Goal: Complete application form

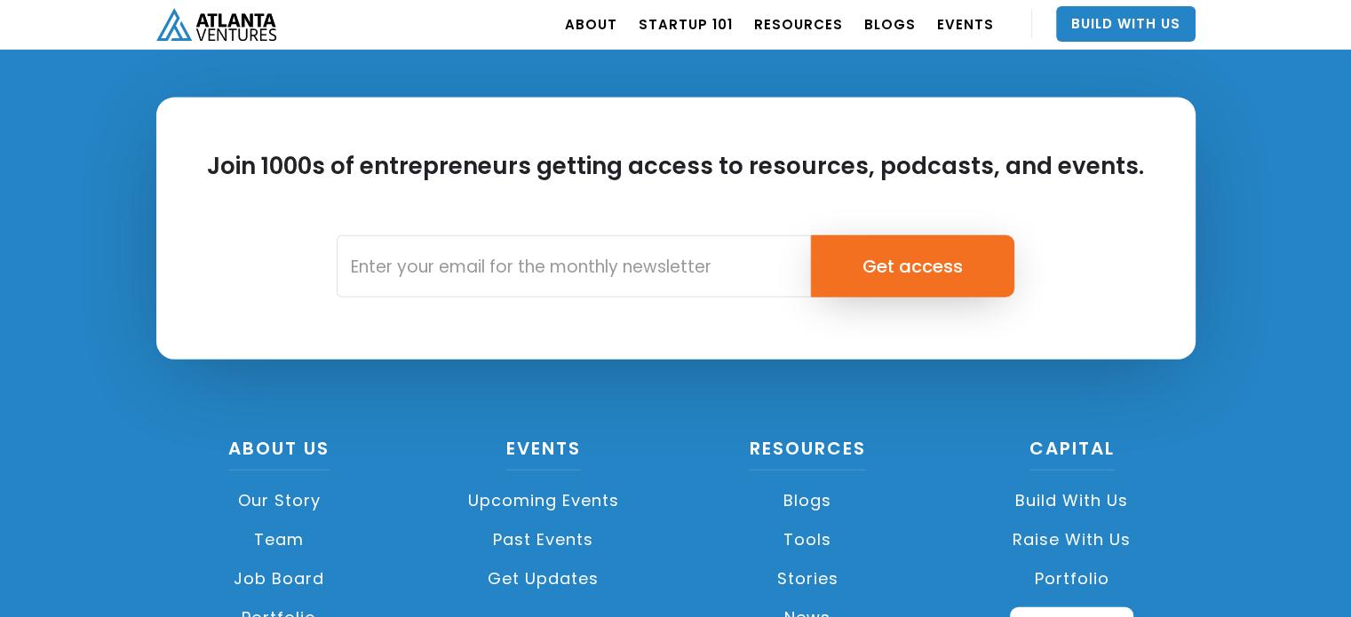
scroll to position [4086, 0]
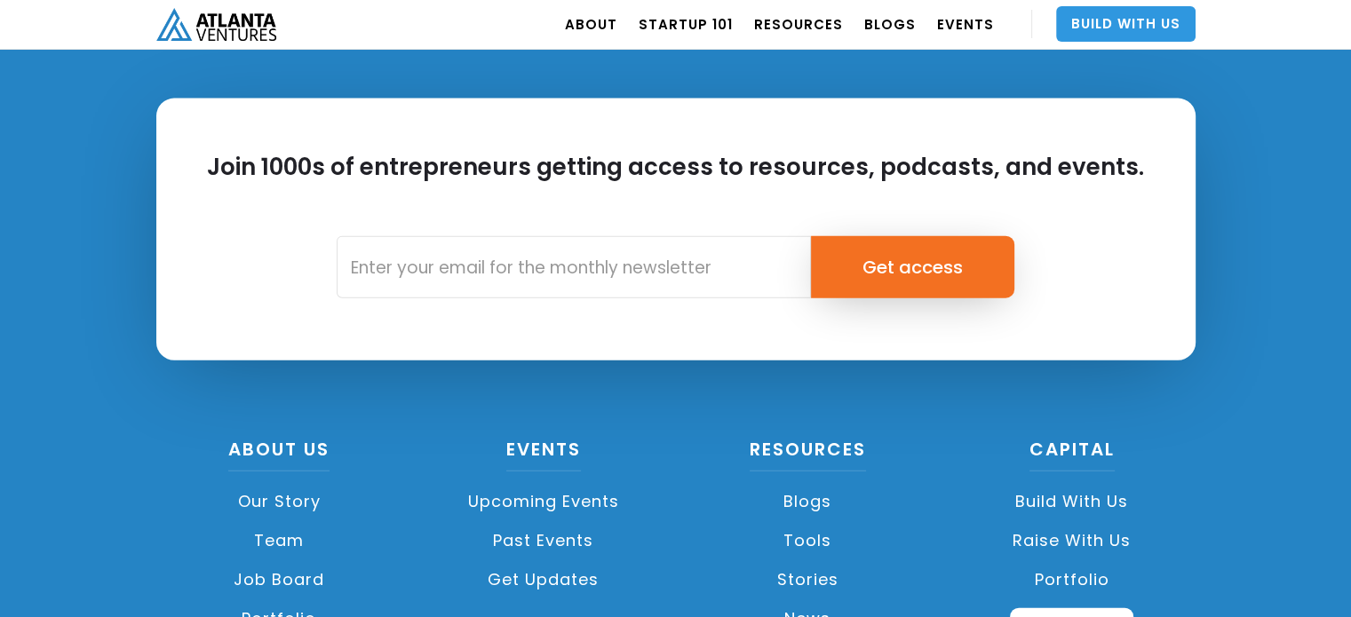
click at [1110, 15] on link "Build With Us" at bounding box center [1125, 24] width 139 height 36
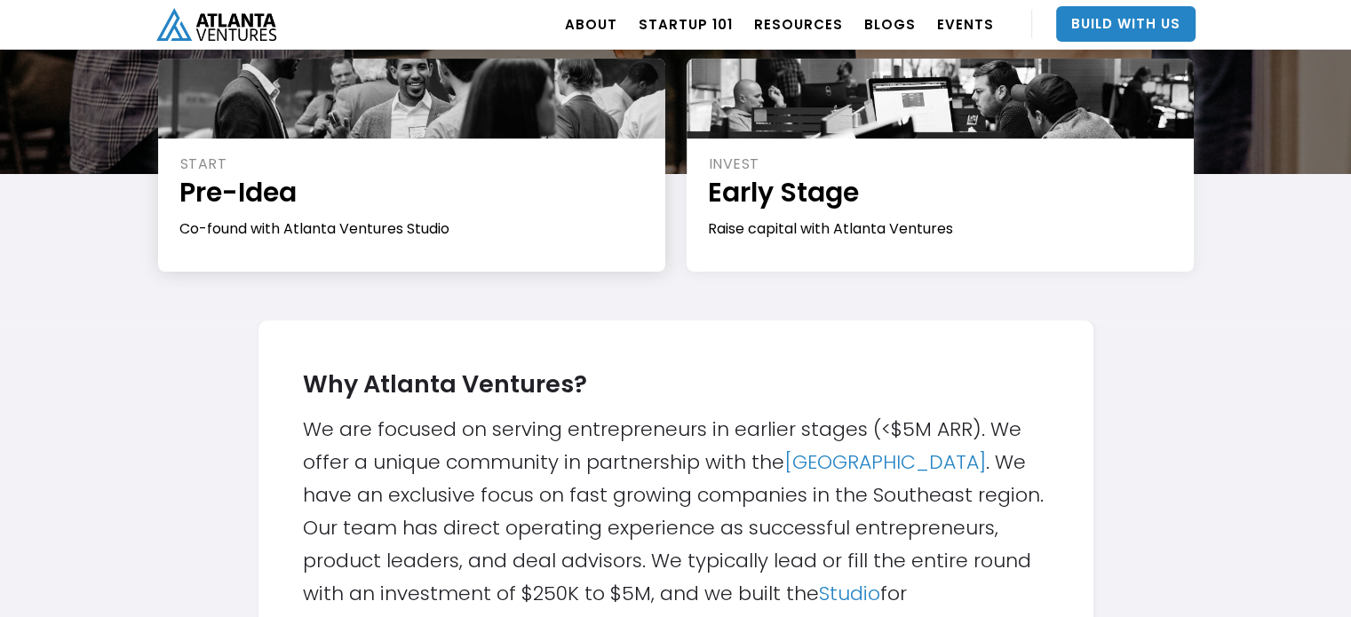
scroll to position [266, 0]
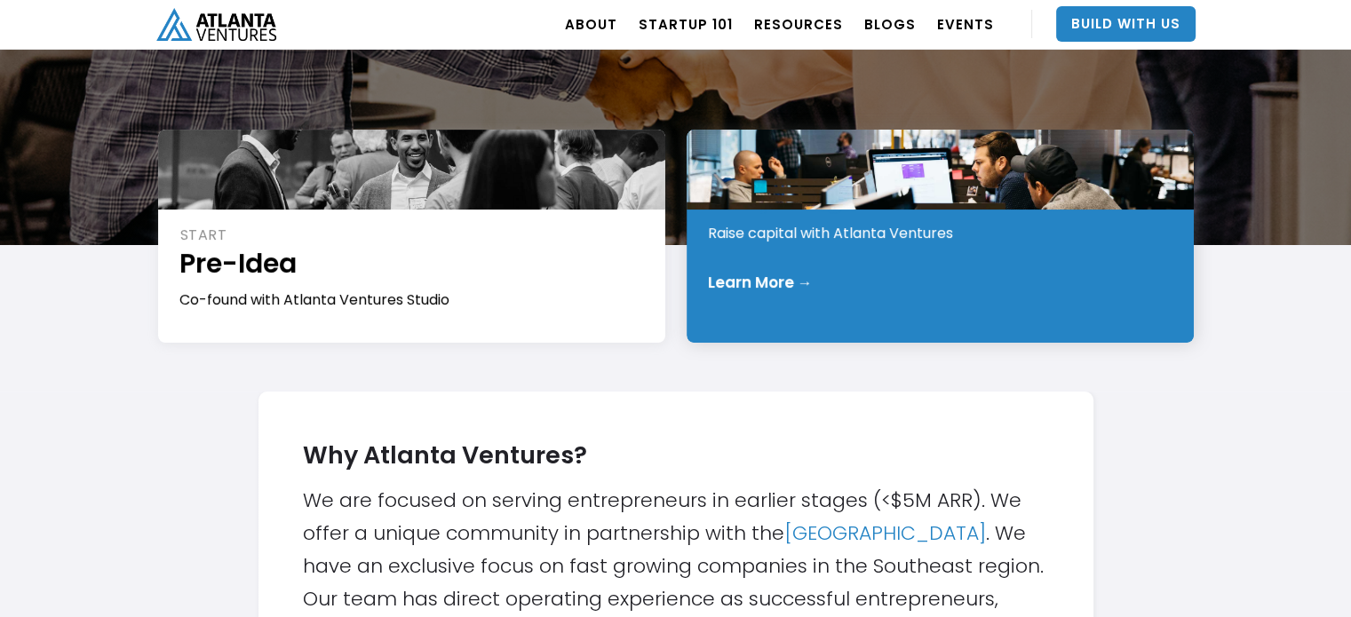
click at [881, 276] on div "Learn More →" at bounding box center [941, 283] width 466 height 18
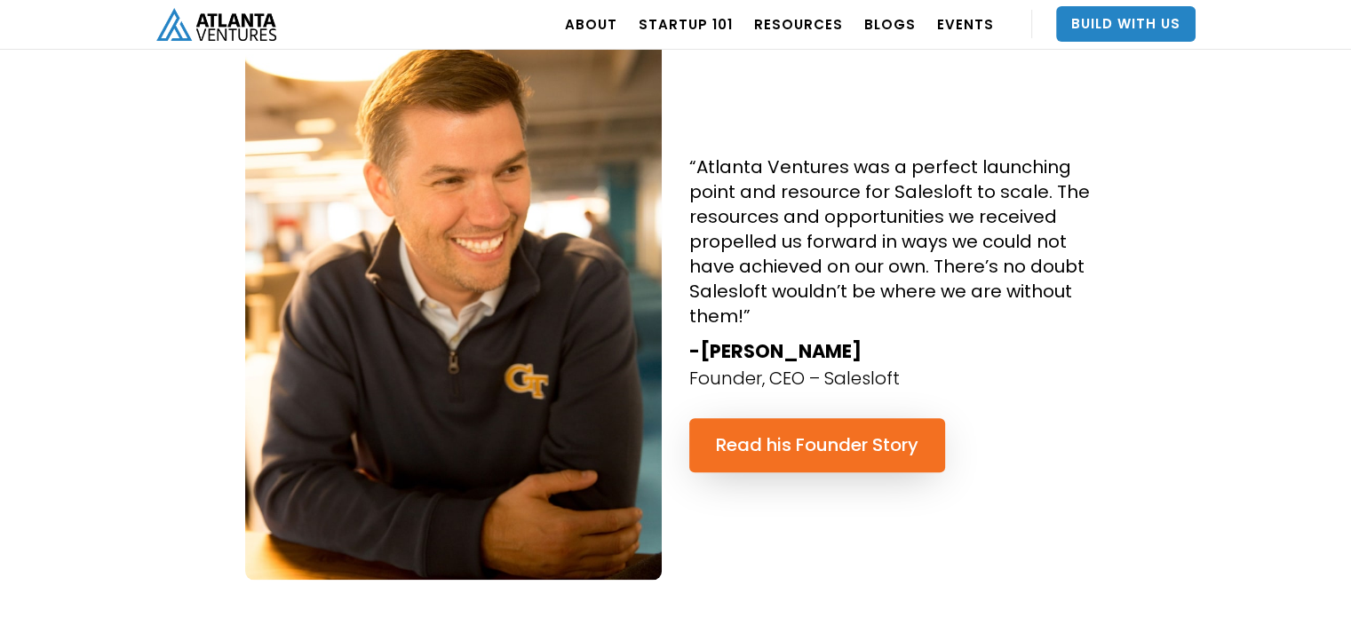
scroll to position [1243, 0]
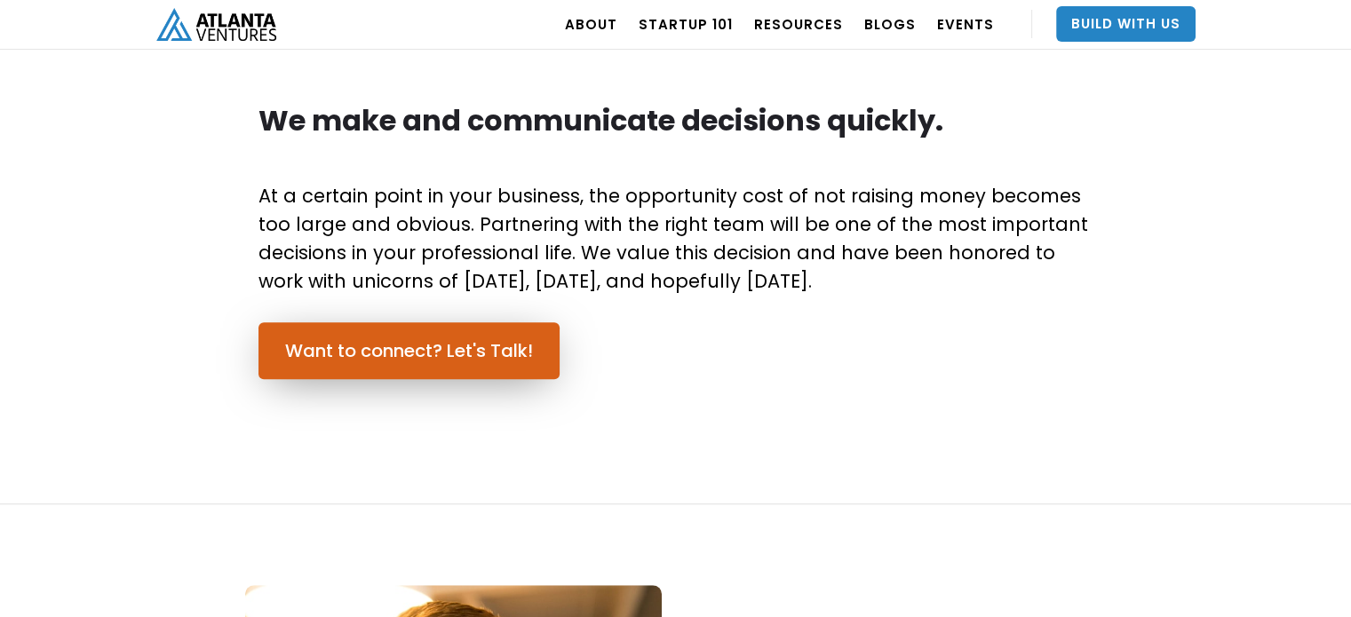
click at [445, 343] on link "Want to connect? Let's Talk!" at bounding box center [408, 350] width 301 height 57
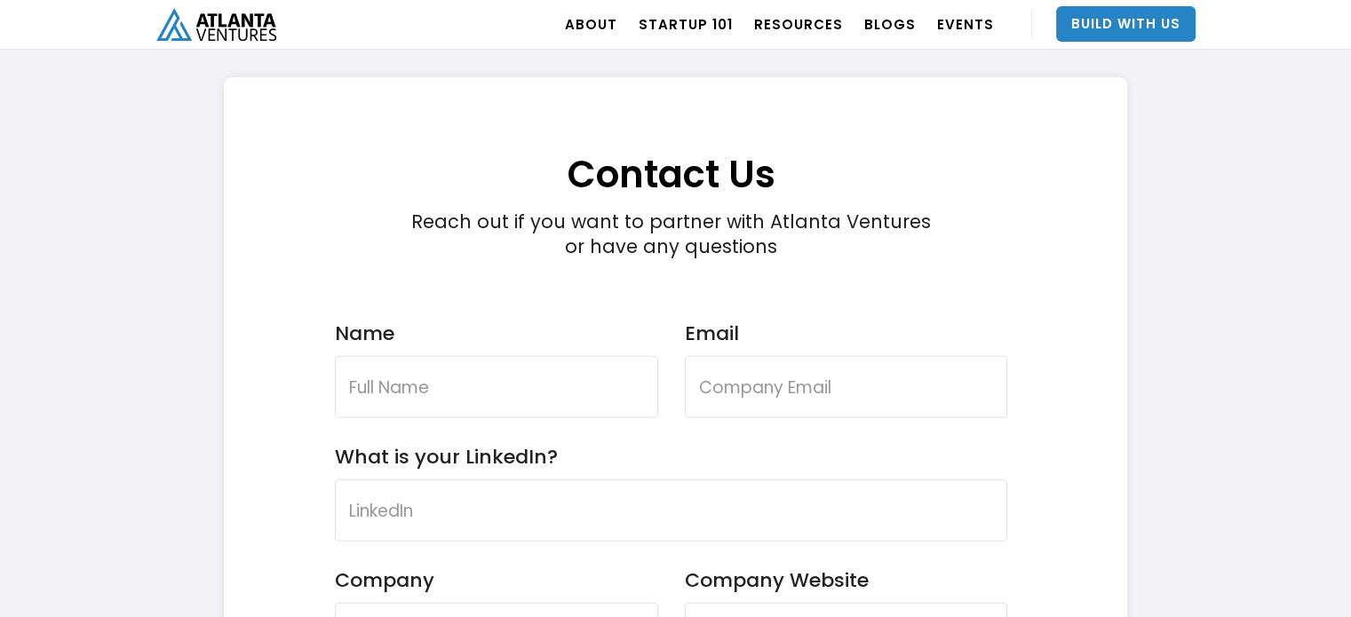
scroll to position [5024, 0]
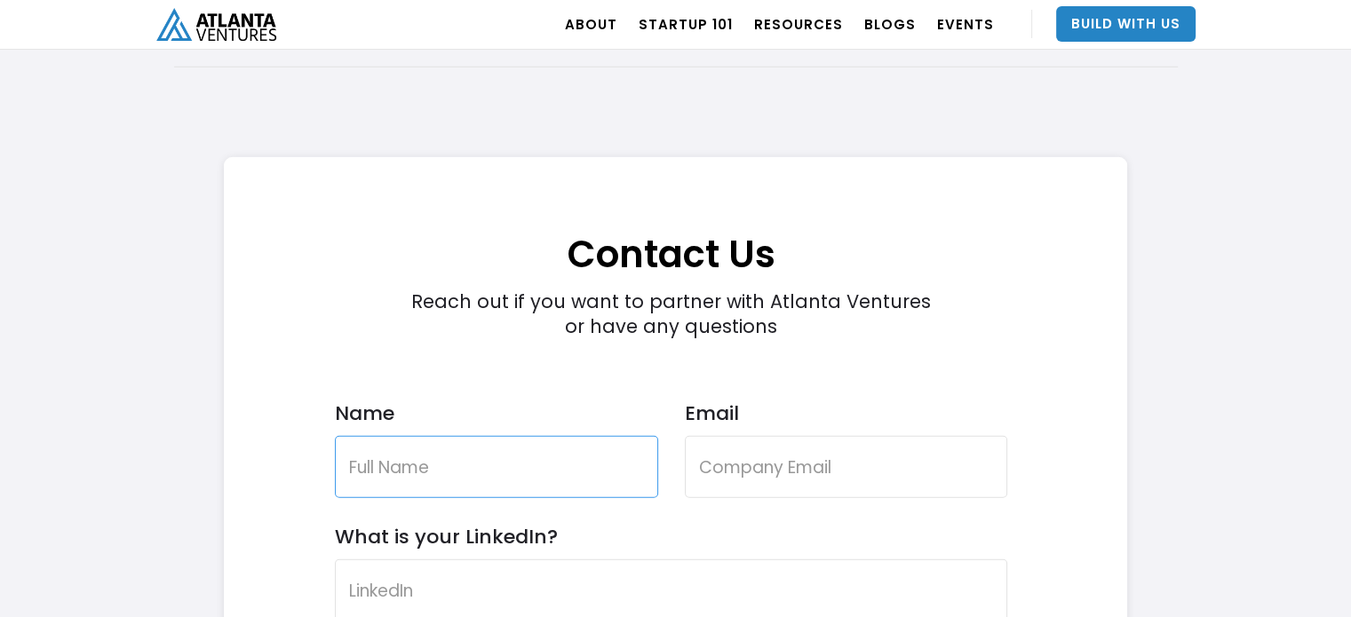
click at [401, 454] on input "Name" at bounding box center [496, 467] width 323 height 62
type input "Hidaayatullah Tayyib"
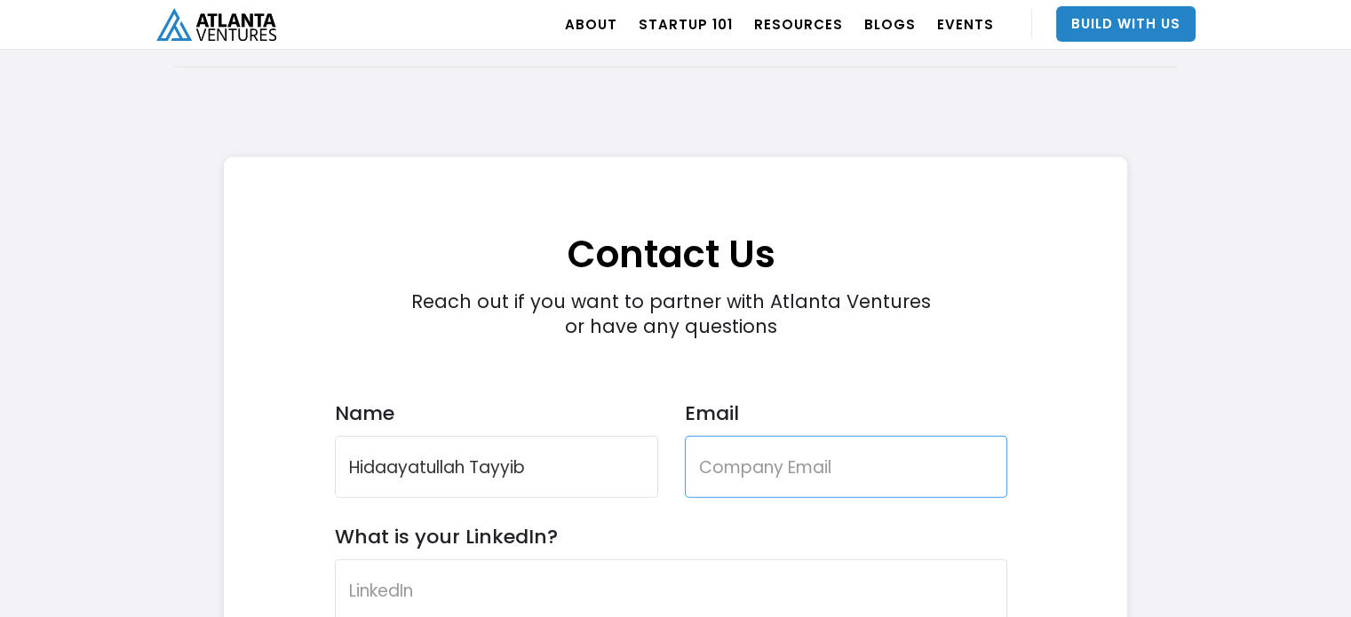
type input "[EMAIL_ADDRESS][DOMAIN_NAME]"
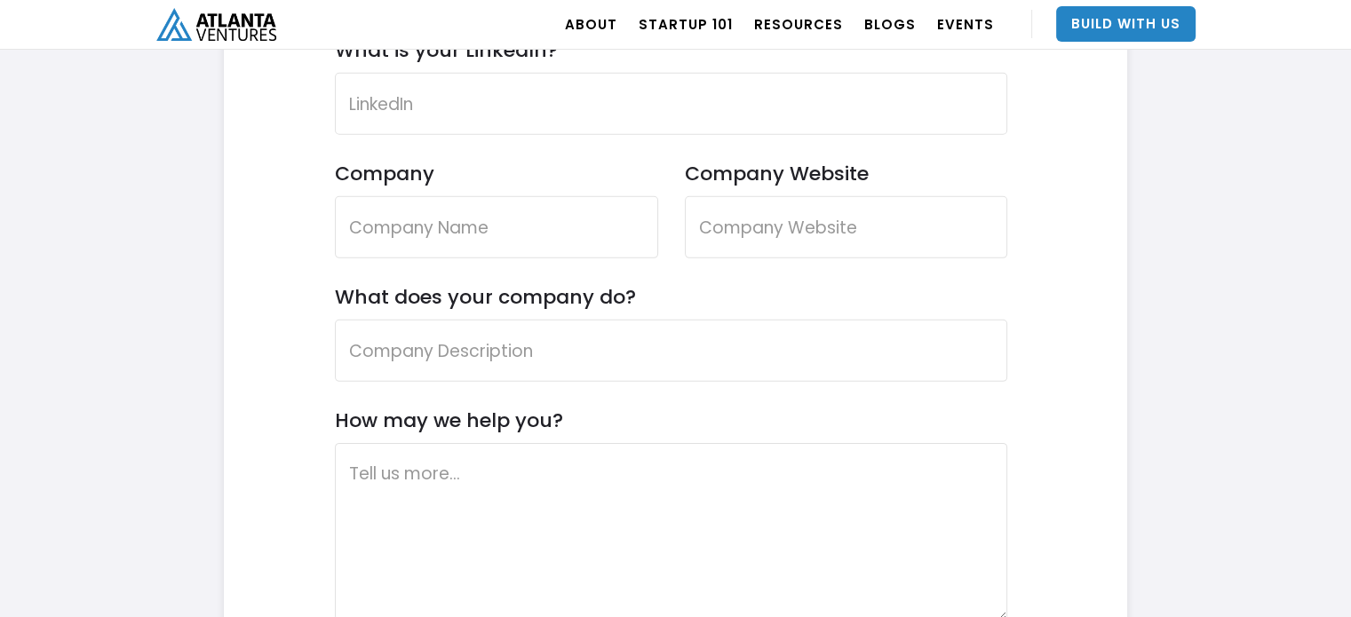
scroll to position [5468, 0]
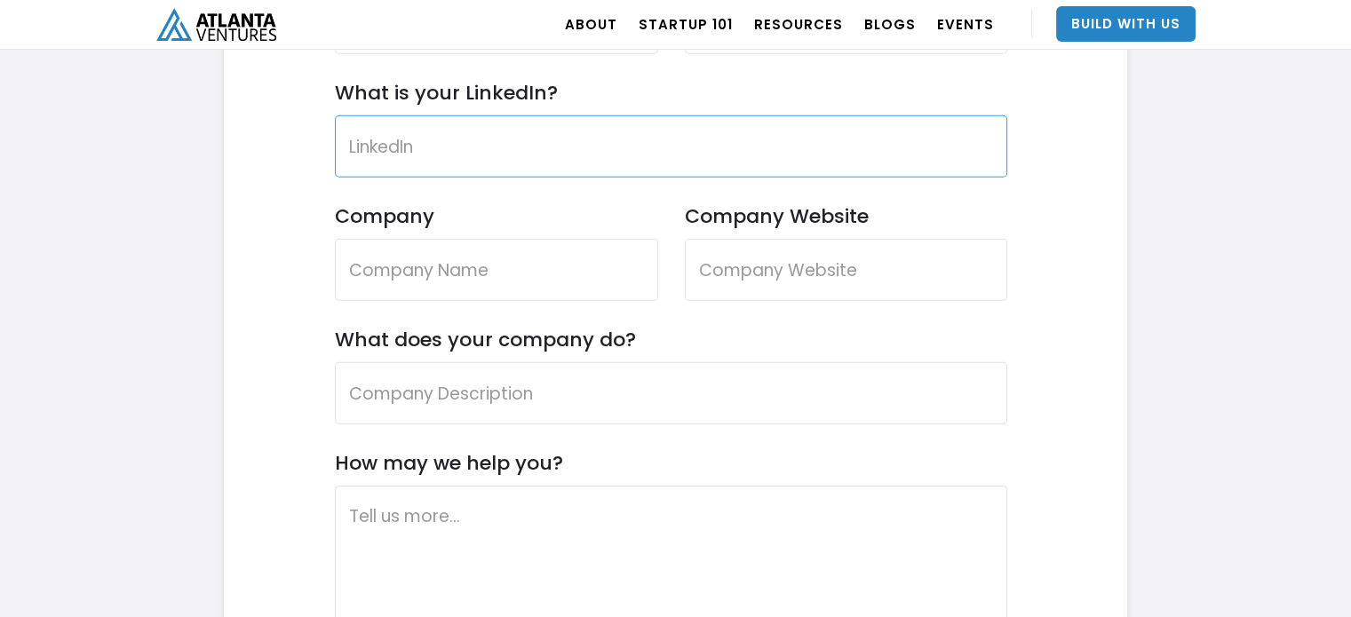
paste input "[URL][DOMAIN_NAME]"
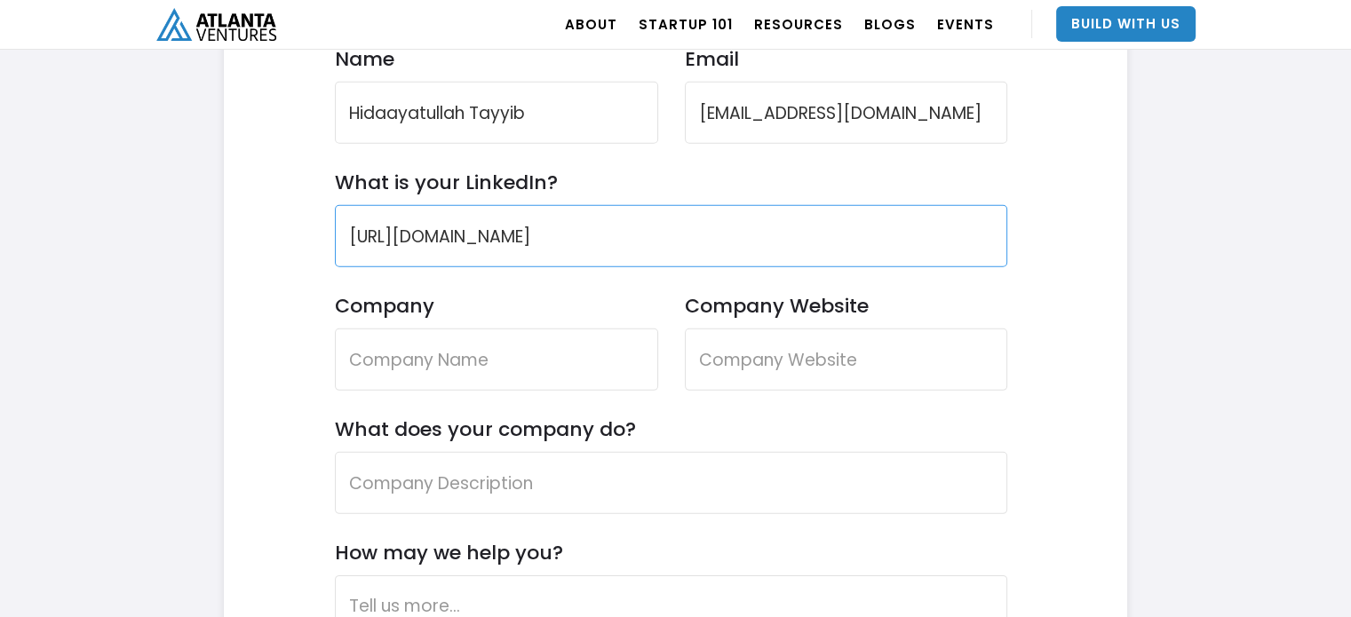
scroll to position [5380, 0]
type input "[URL][DOMAIN_NAME]"
click at [416, 341] on input "Company" at bounding box center [496, 359] width 323 height 62
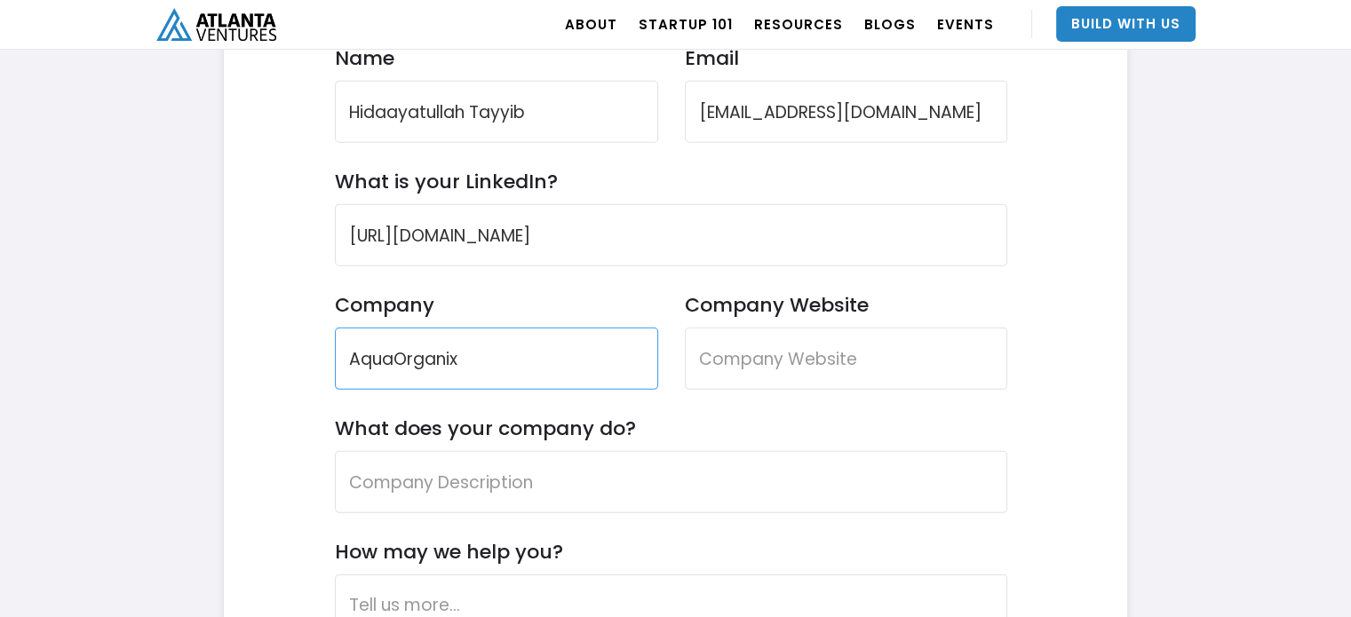
type input "AquaOrganix"
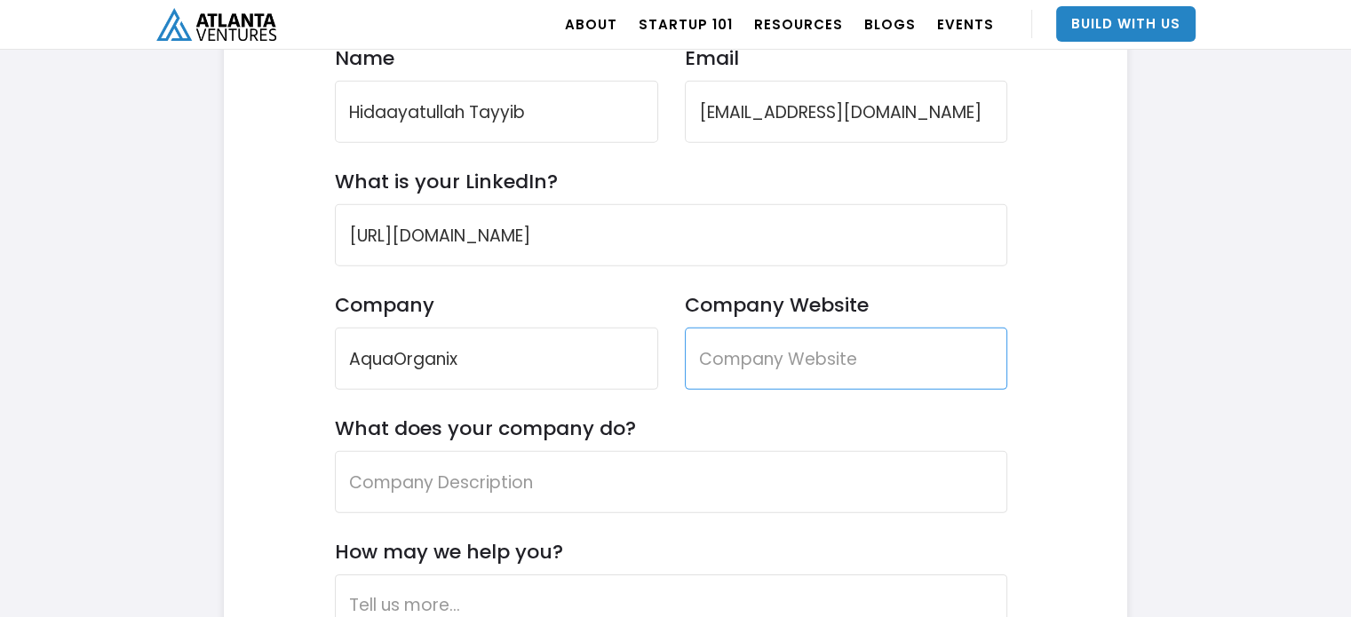
click at [739, 360] on input "Company Website" at bounding box center [846, 359] width 323 height 62
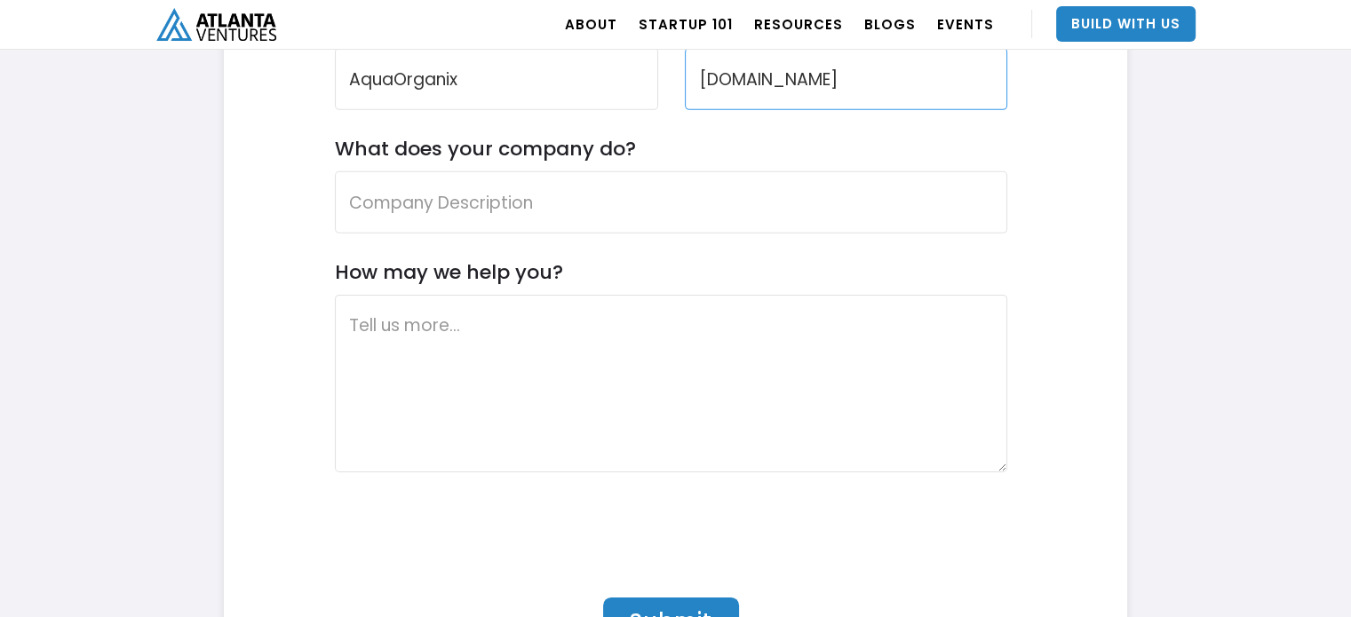
scroll to position [5468, 0]
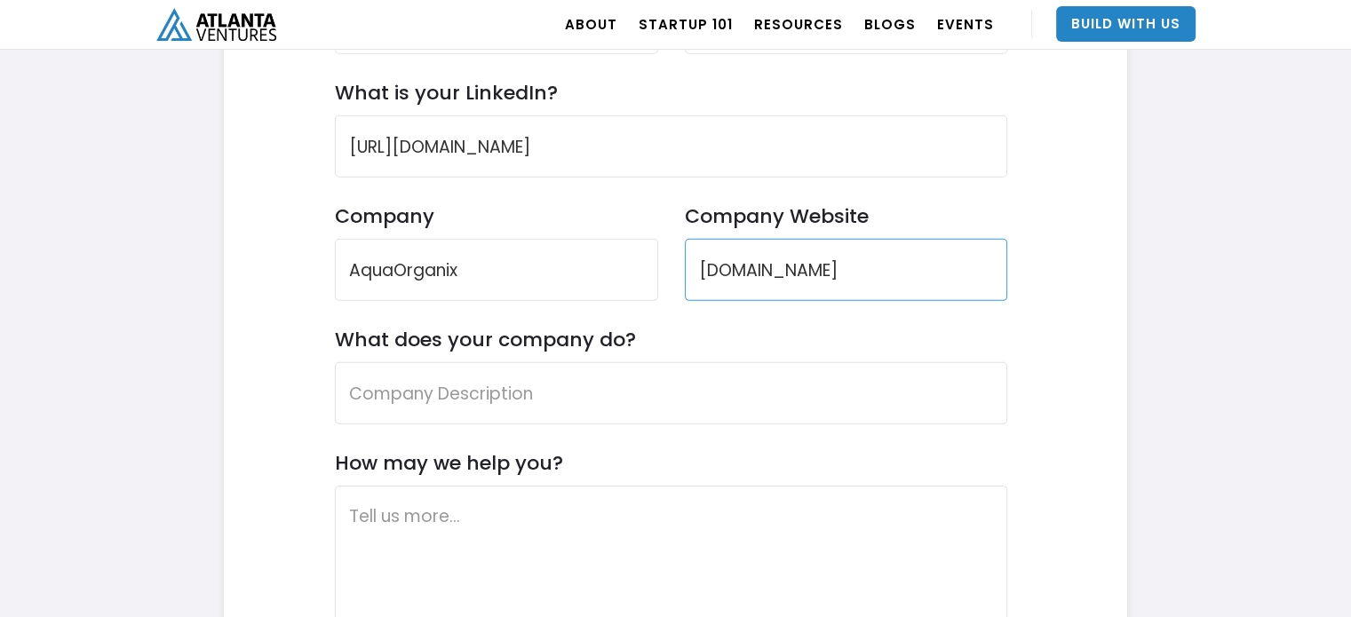
type input "[DOMAIN_NAME]"
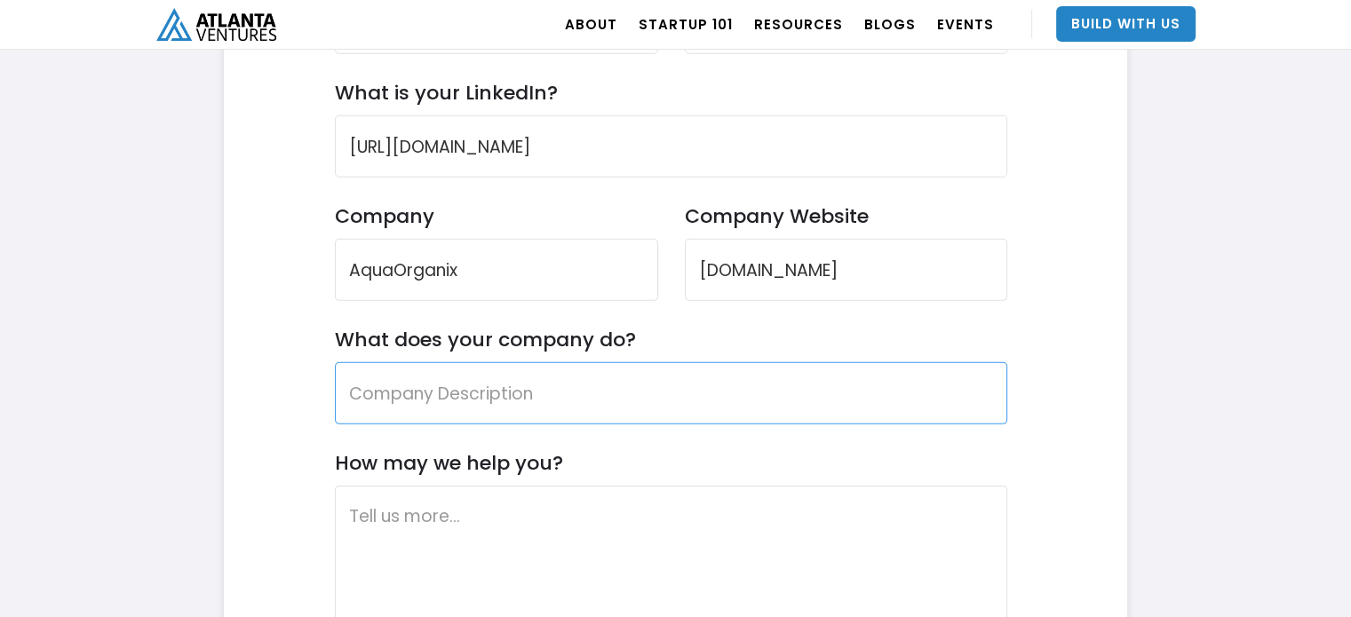
click at [439, 385] on input "What does your company do?" at bounding box center [671, 393] width 673 height 62
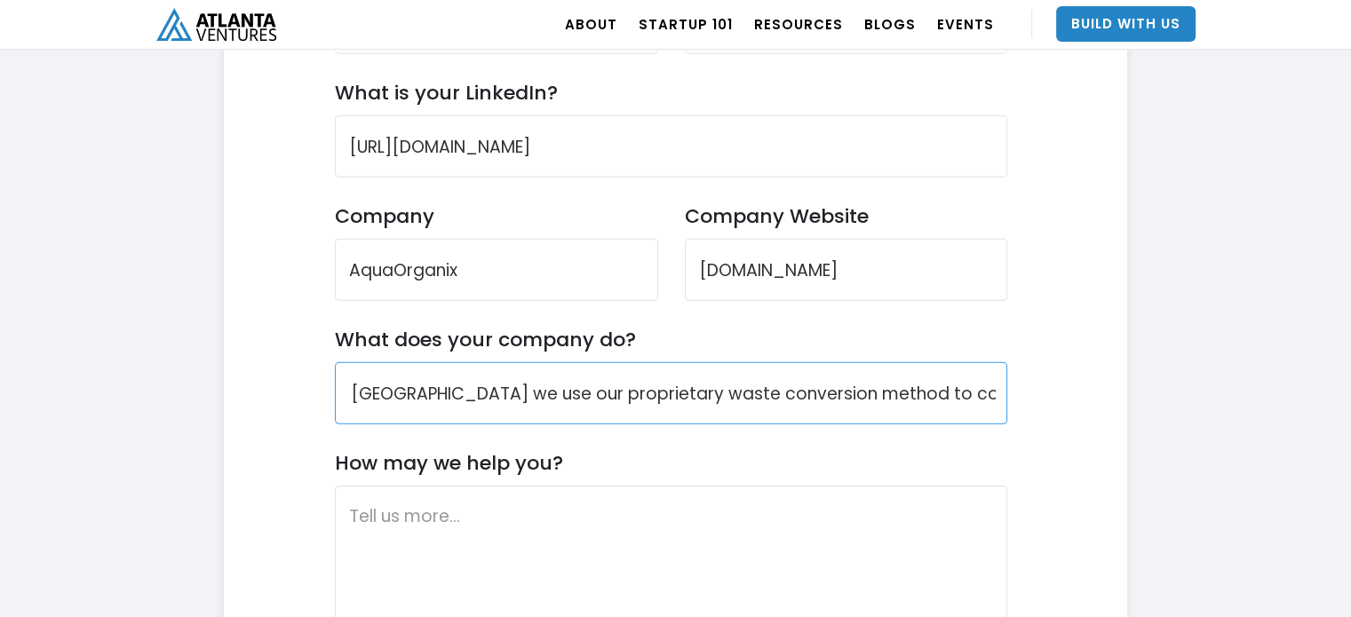
scroll to position [0, 0]
click at [882, 400] on input "At AquaOrganix we use our proprietary waste conversion method to convert food w…" at bounding box center [671, 393] width 673 height 62
click at [696, 401] on input "At AquaOrganix we use our proprietary waste conversion method to convert food w…" at bounding box center [671, 393] width 673 height 62
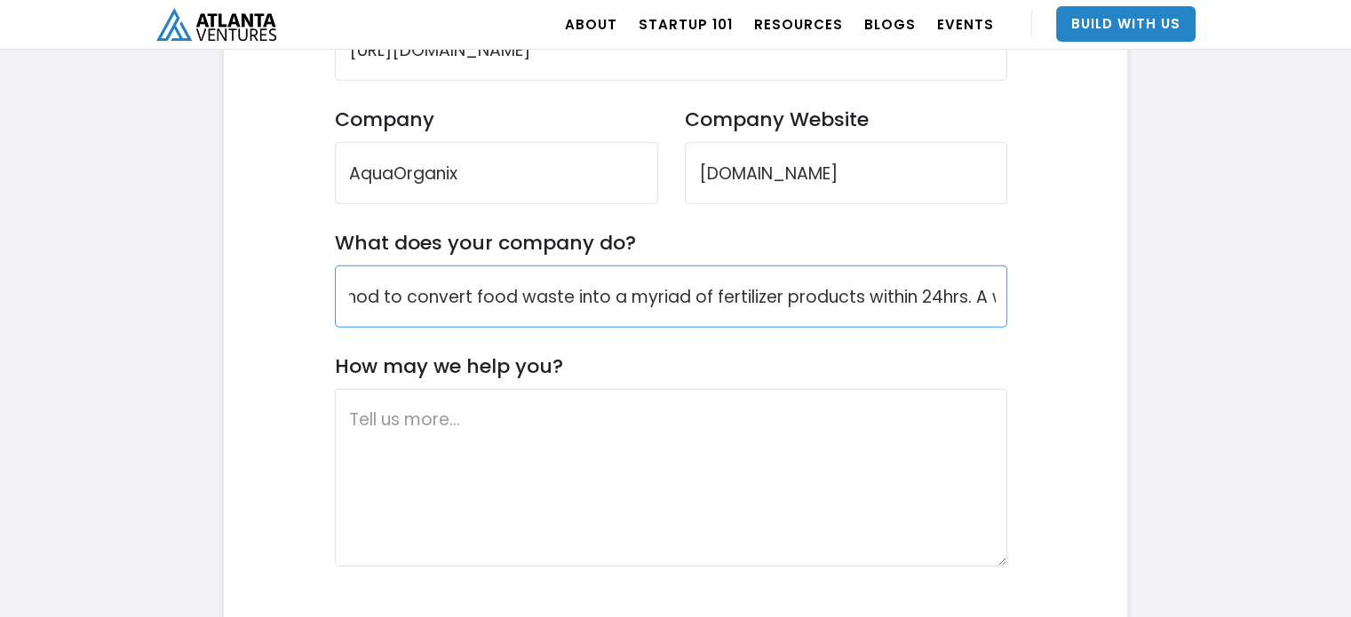
scroll to position [5557, 0]
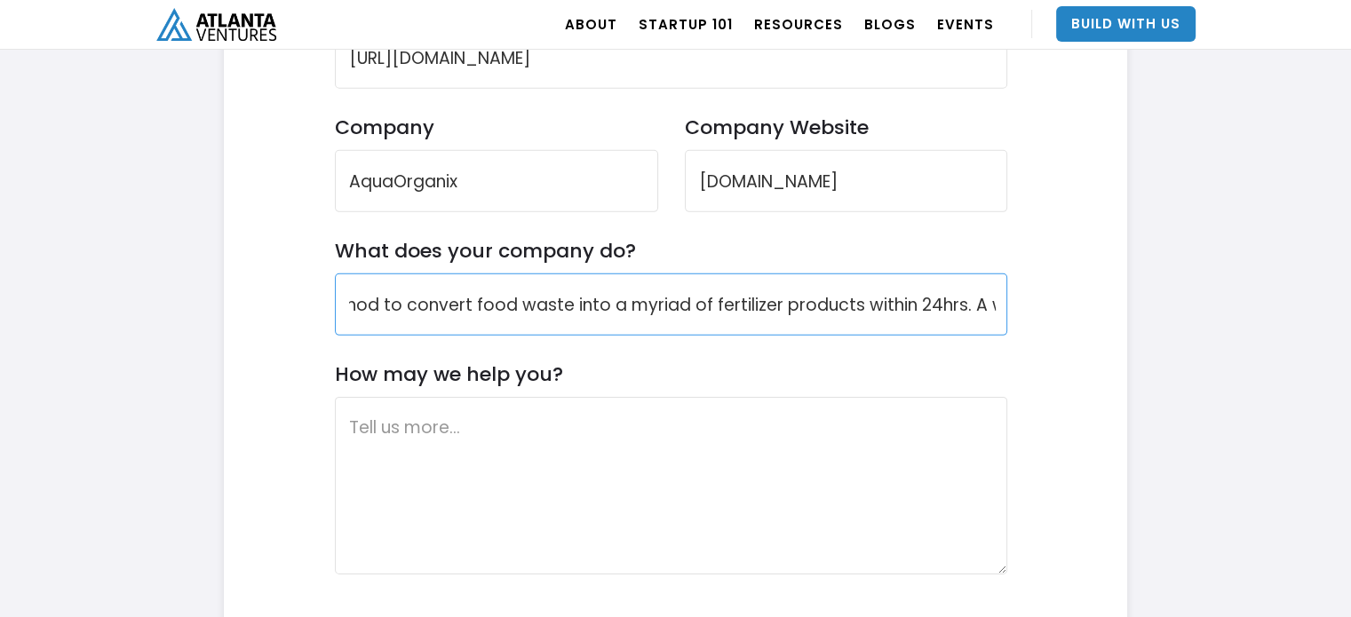
type input "At AquaOrganix we use our proprietary waste conversion method to convert food w…"
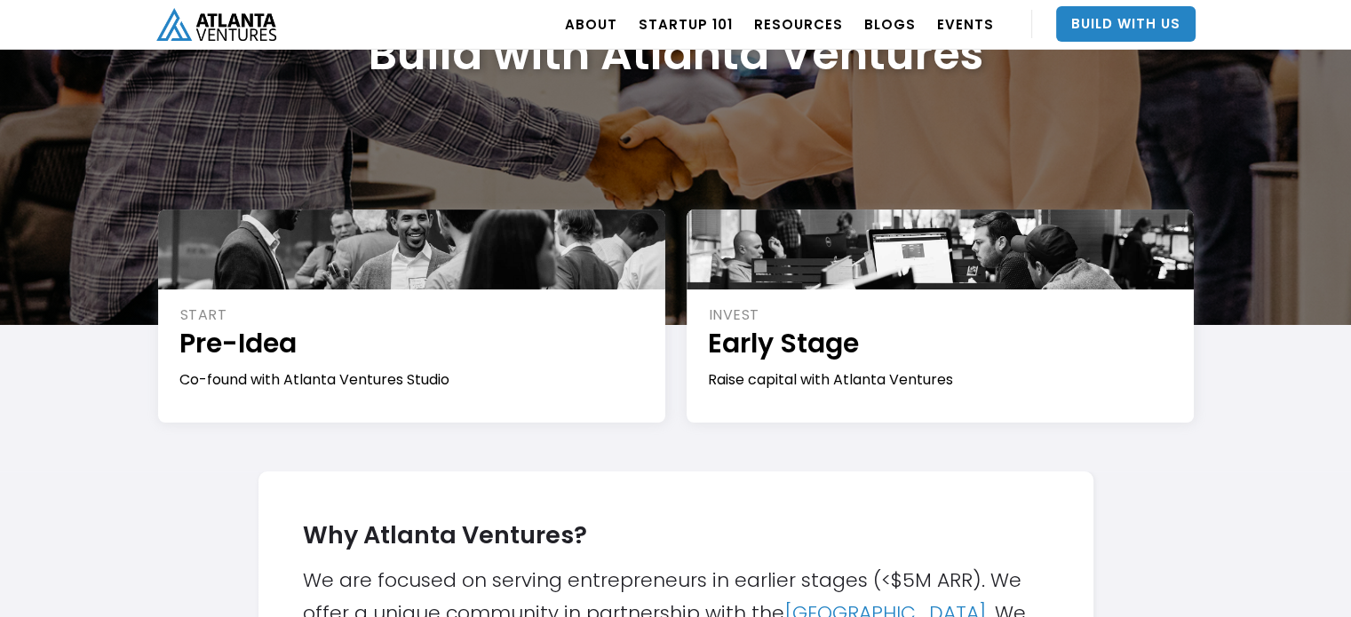
scroll to position [0, 0]
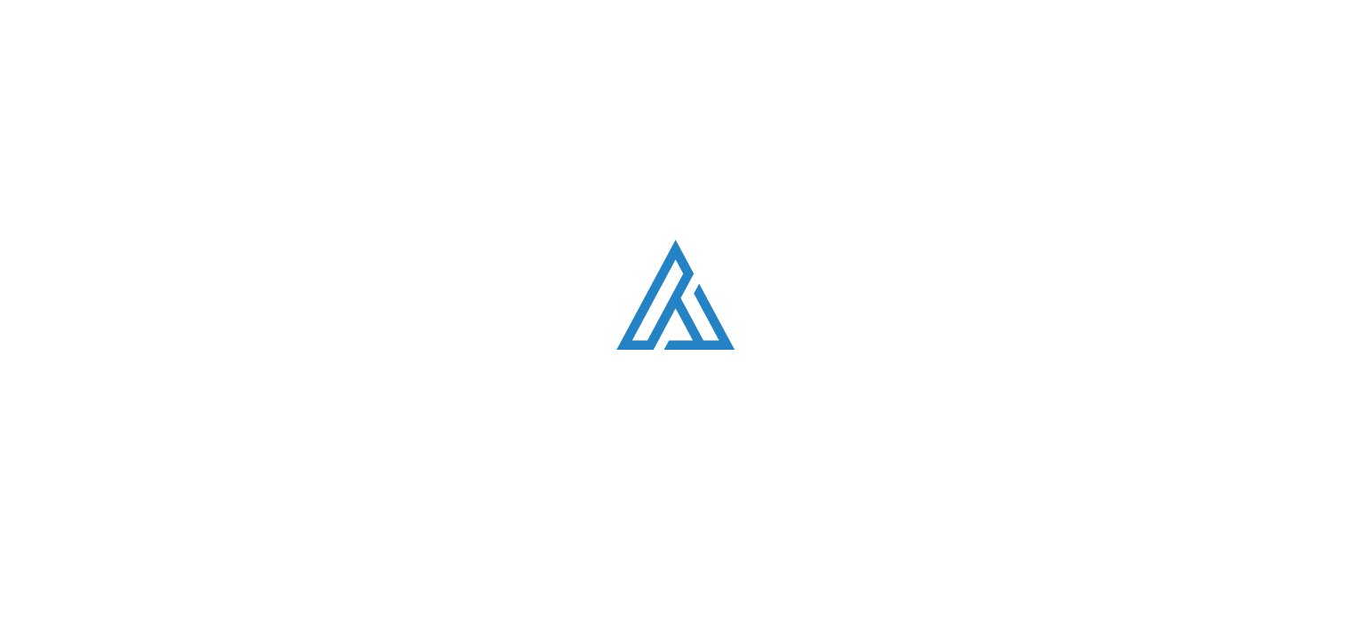
scroll to position [1243, 0]
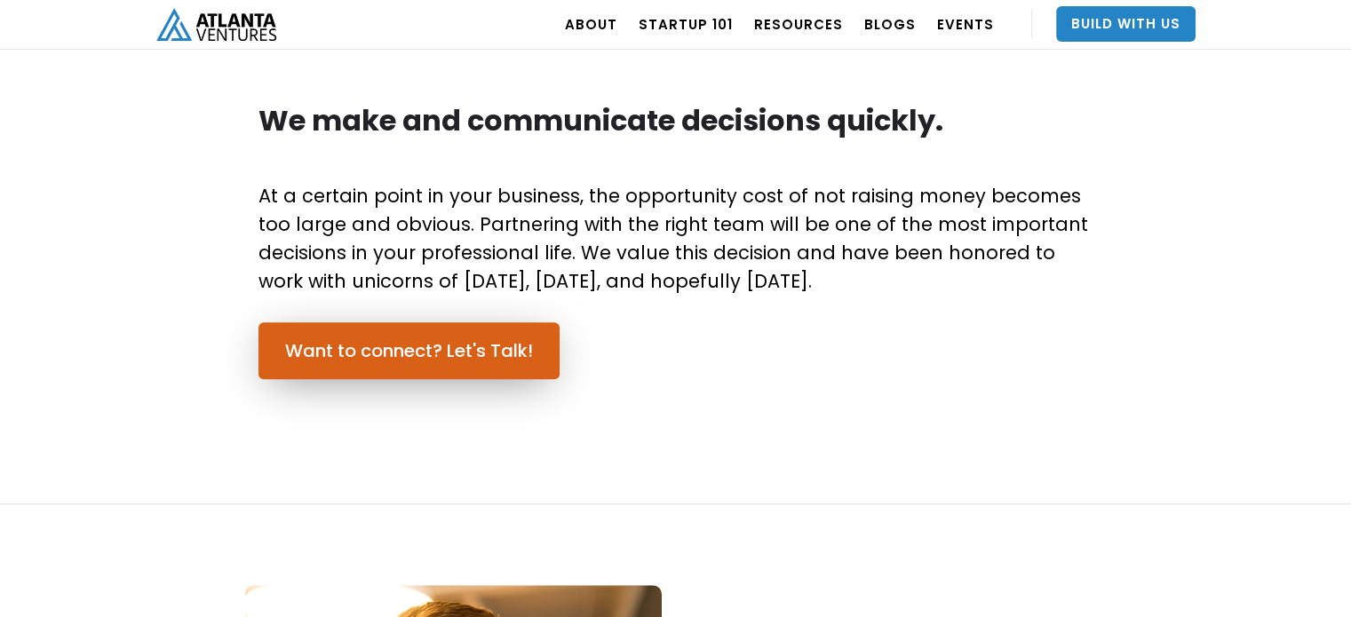
click at [466, 333] on link "Want to connect? Let's Talk!" at bounding box center [408, 350] width 301 height 57
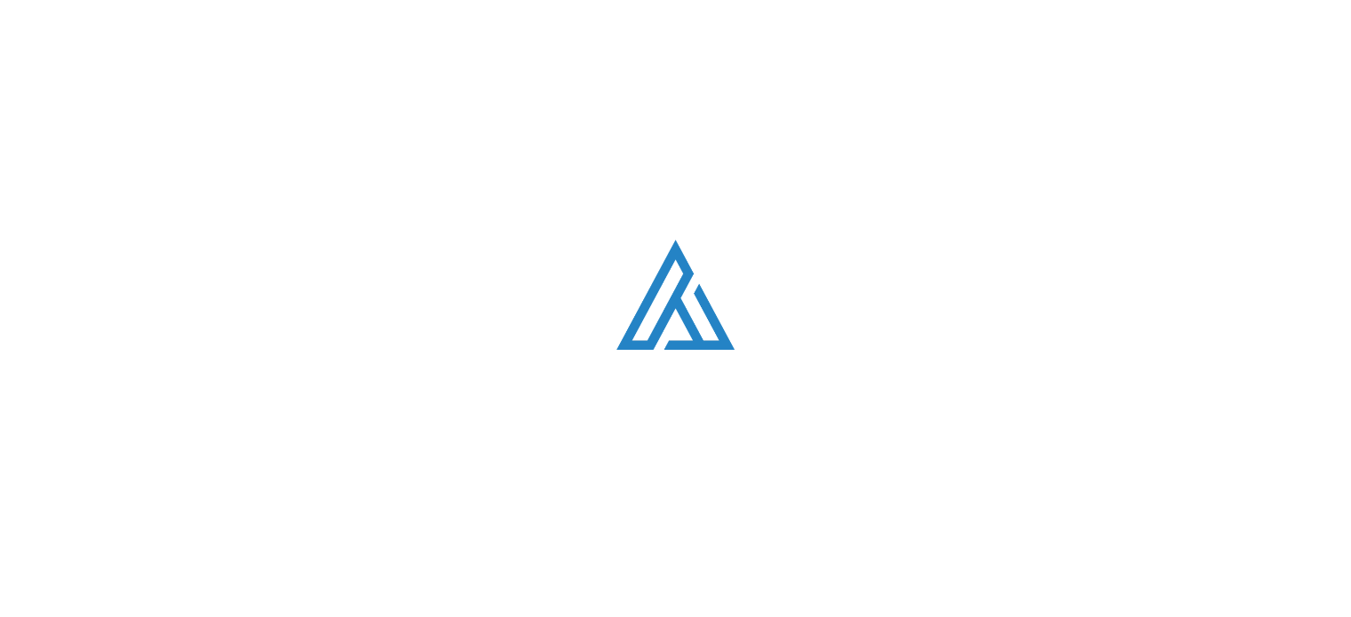
scroll to position [5024, 0]
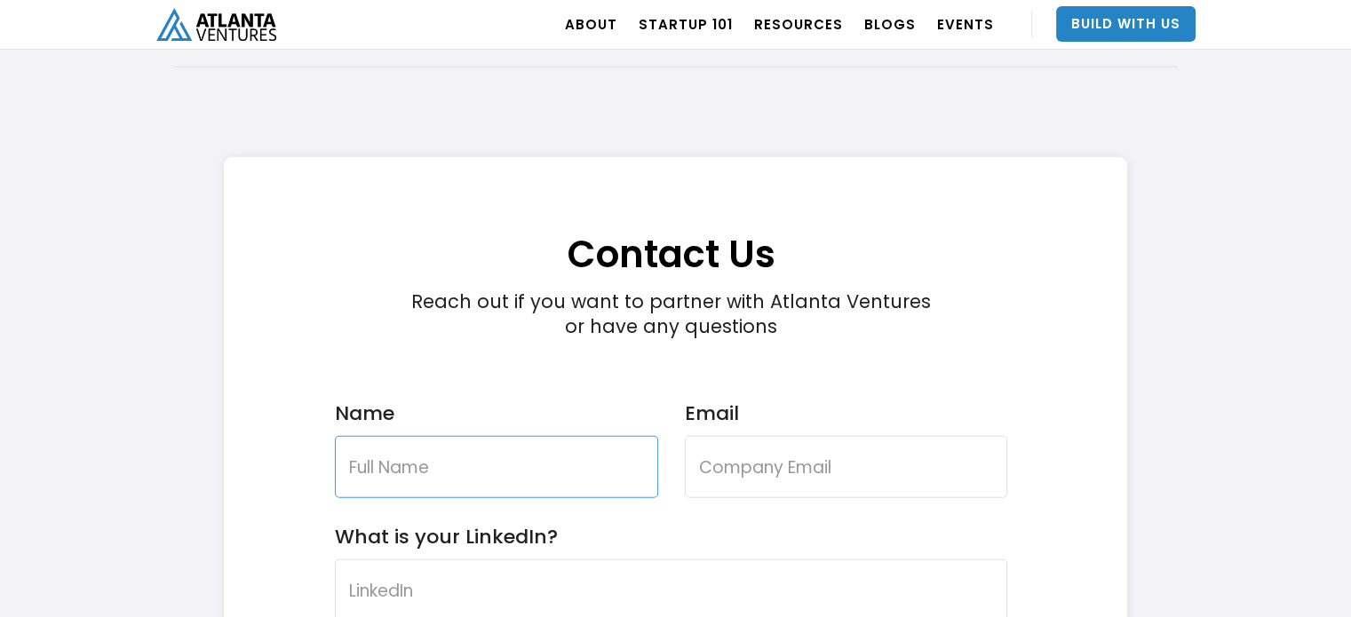
click at [451, 477] on input "Name" at bounding box center [496, 467] width 323 height 62
type input "Hidaayatullah Tayyib"
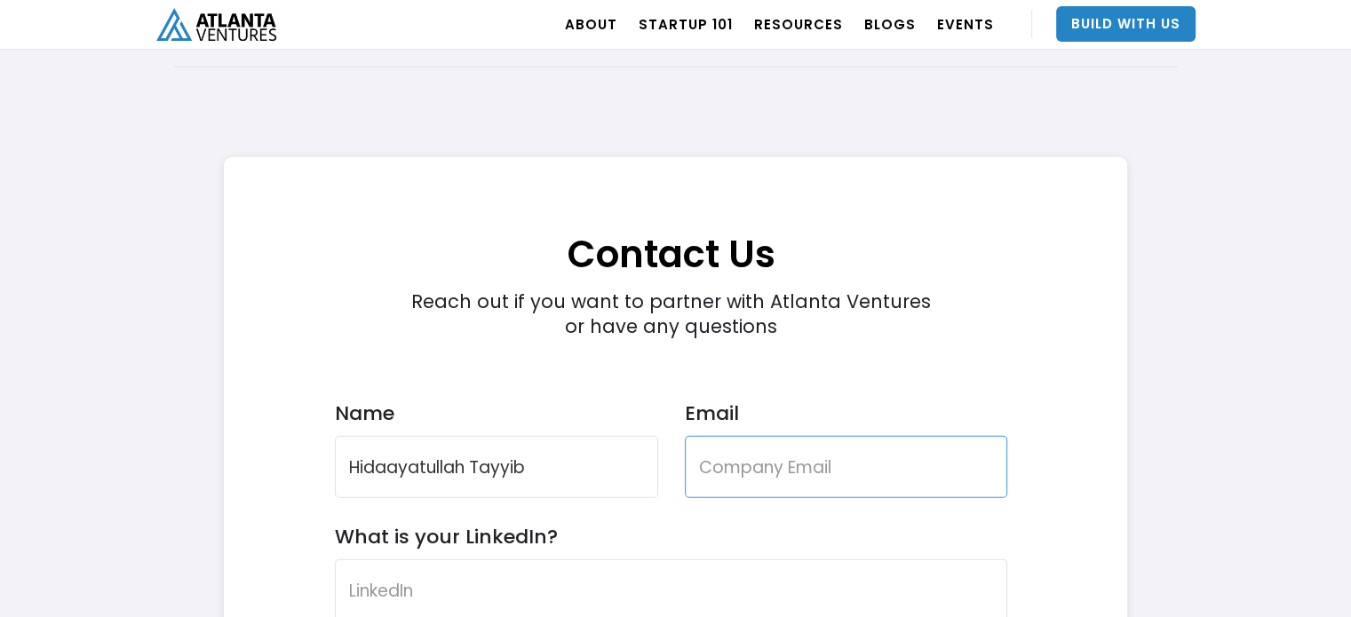
type input "[EMAIL_ADDRESS][DOMAIN_NAME]"
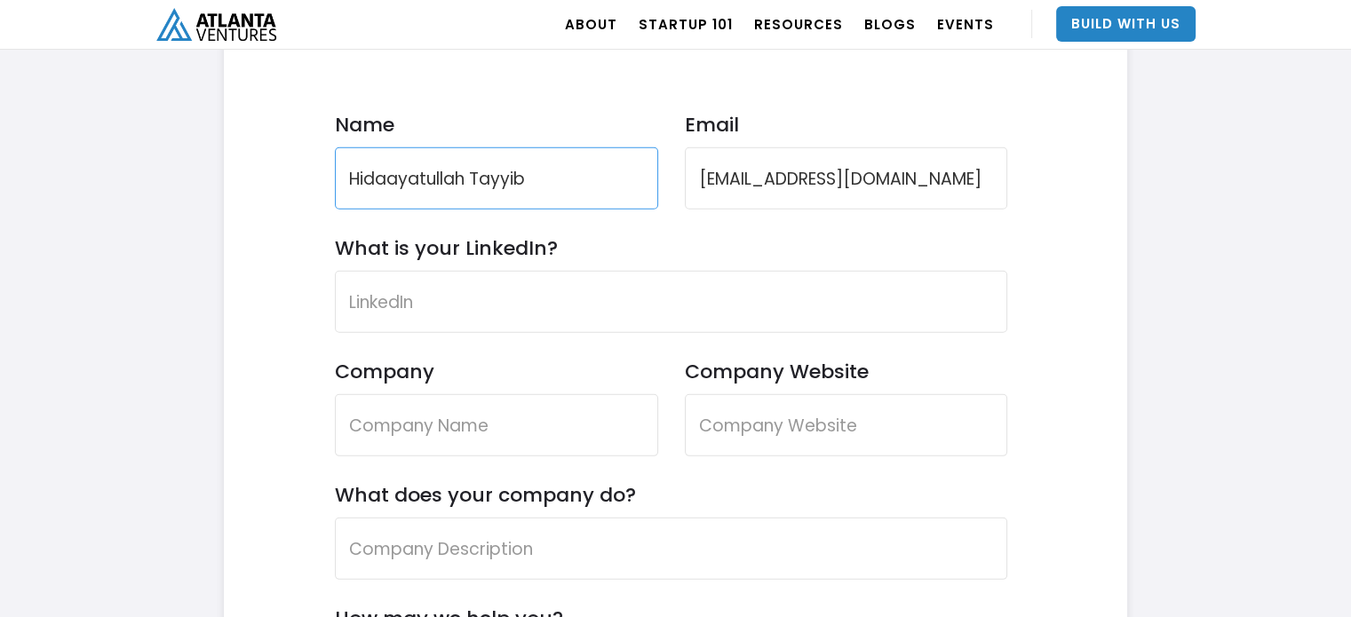
scroll to position [5468, 0]
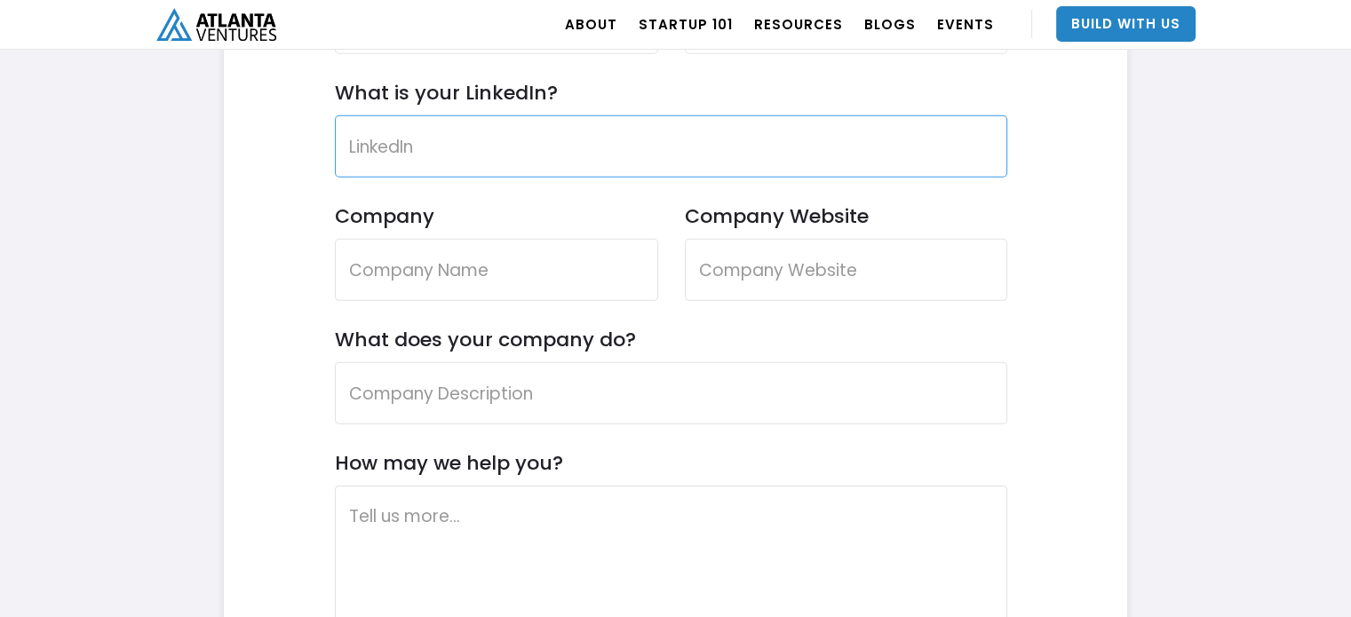
click at [417, 144] on input "What is your LinkedIn?" at bounding box center [671, 146] width 673 height 62
paste input "[URL][DOMAIN_NAME]"
type input "[URL][DOMAIN_NAME]"
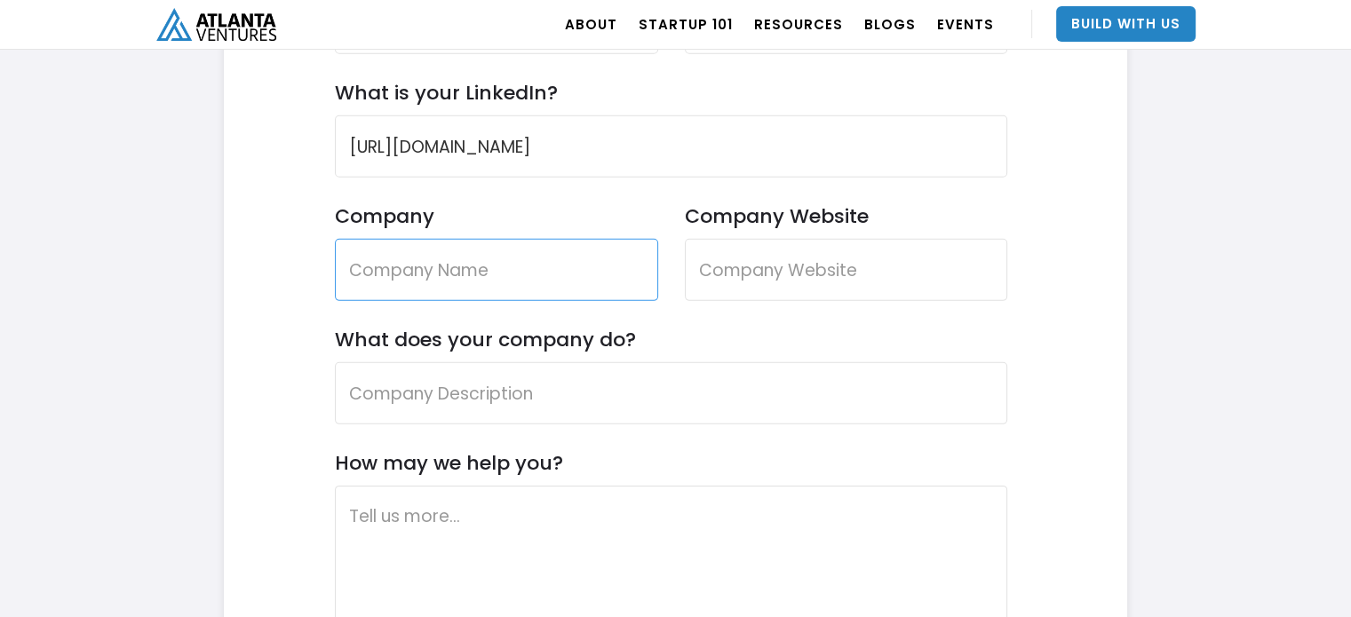
click at [485, 282] on input "Company" at bounding box center [496, 270] width 323 height 62
type input "AquOrganix"
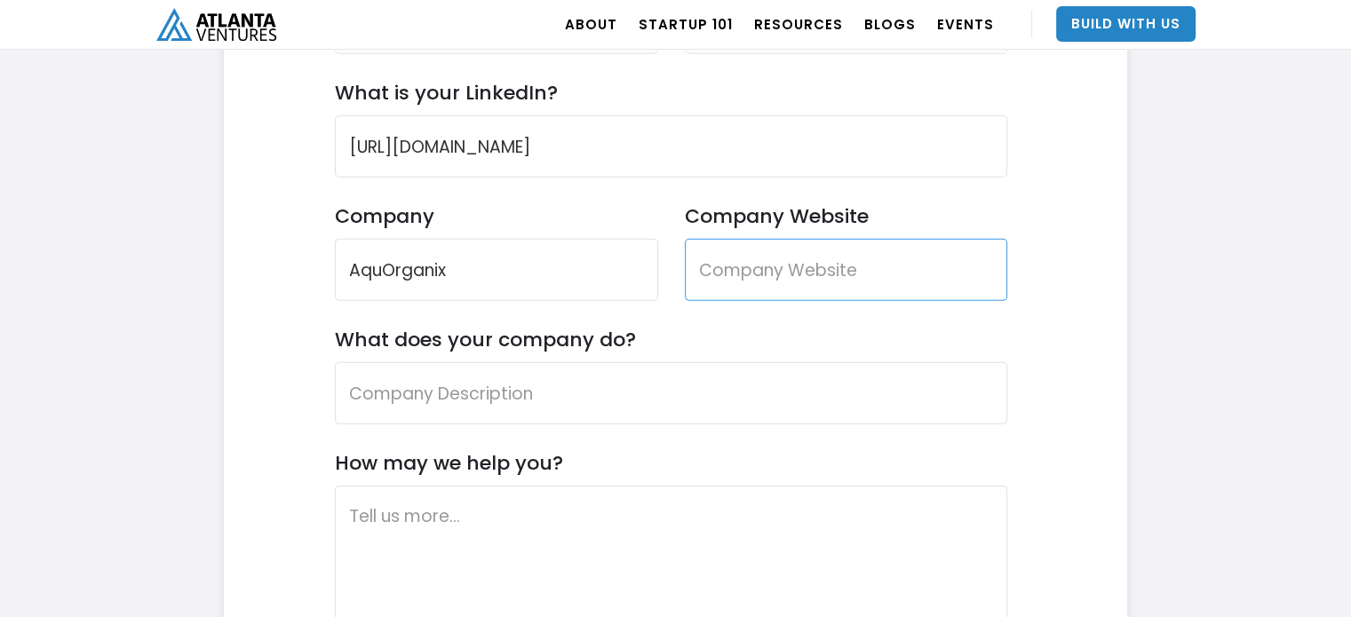
click at [789, 272] on input "Company Website" at bounding box center [846, 270] width 323 height 62
type input "[DOMAIN_NAME]"
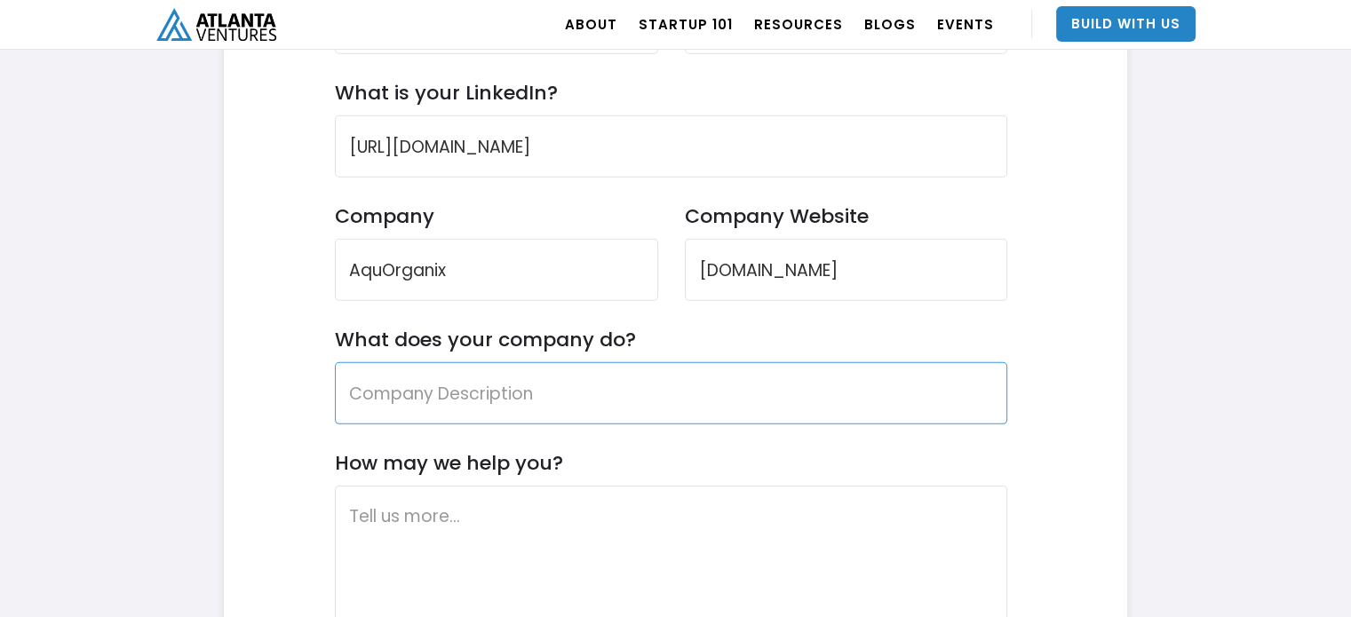
click at [632, 404] on input "What does your company do?" at bounding box center [671, 393] width 673 height 62
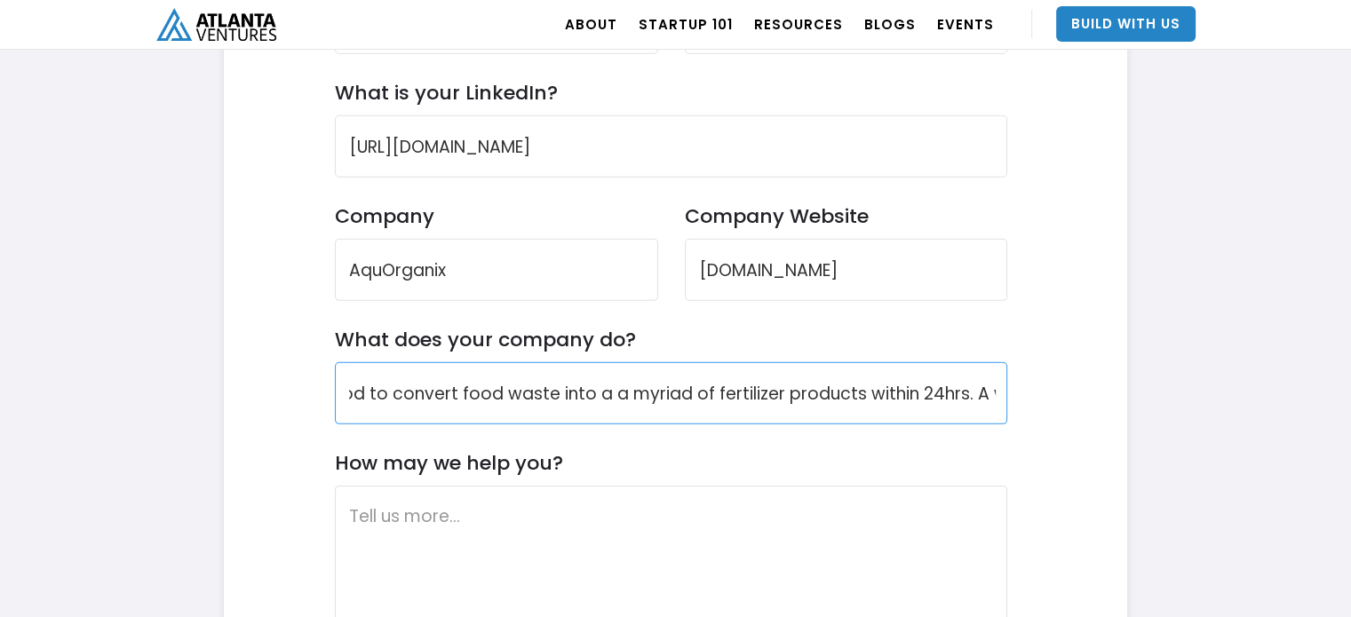
scroll to position [0, 609]
type input "At [GEOGRAPHIC_DATA] we use our proprietary waste conversion method to convert …"
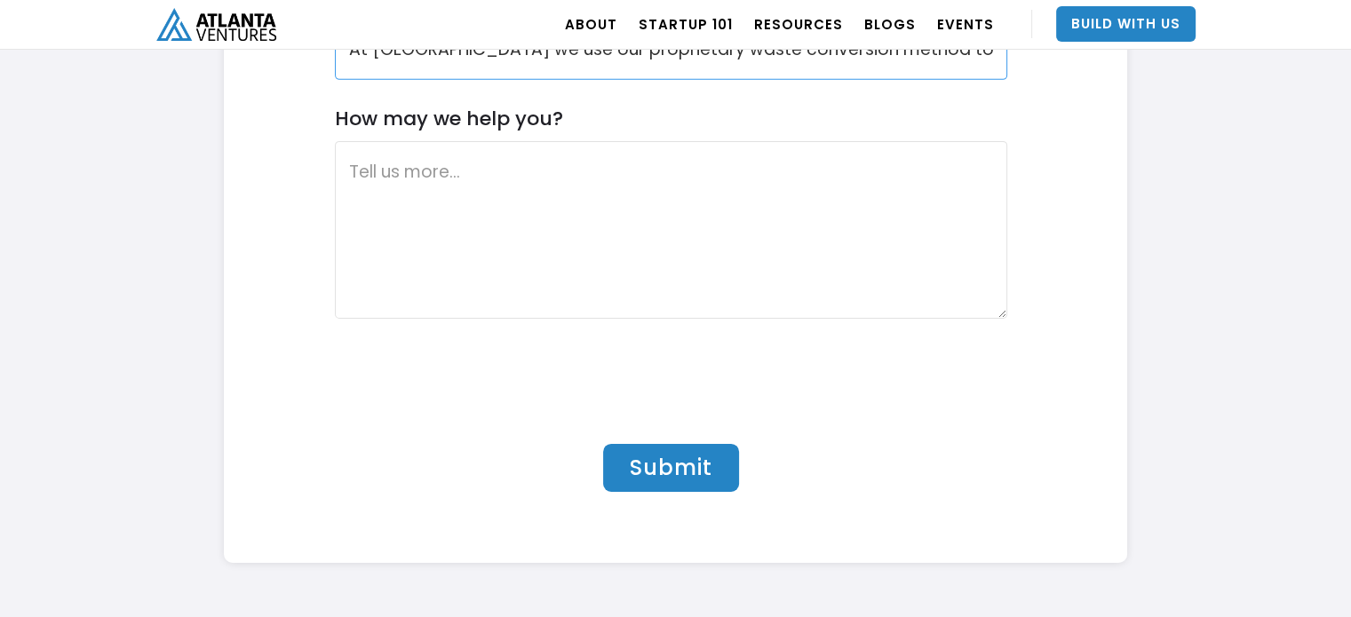
scroll to position [5735, 0]
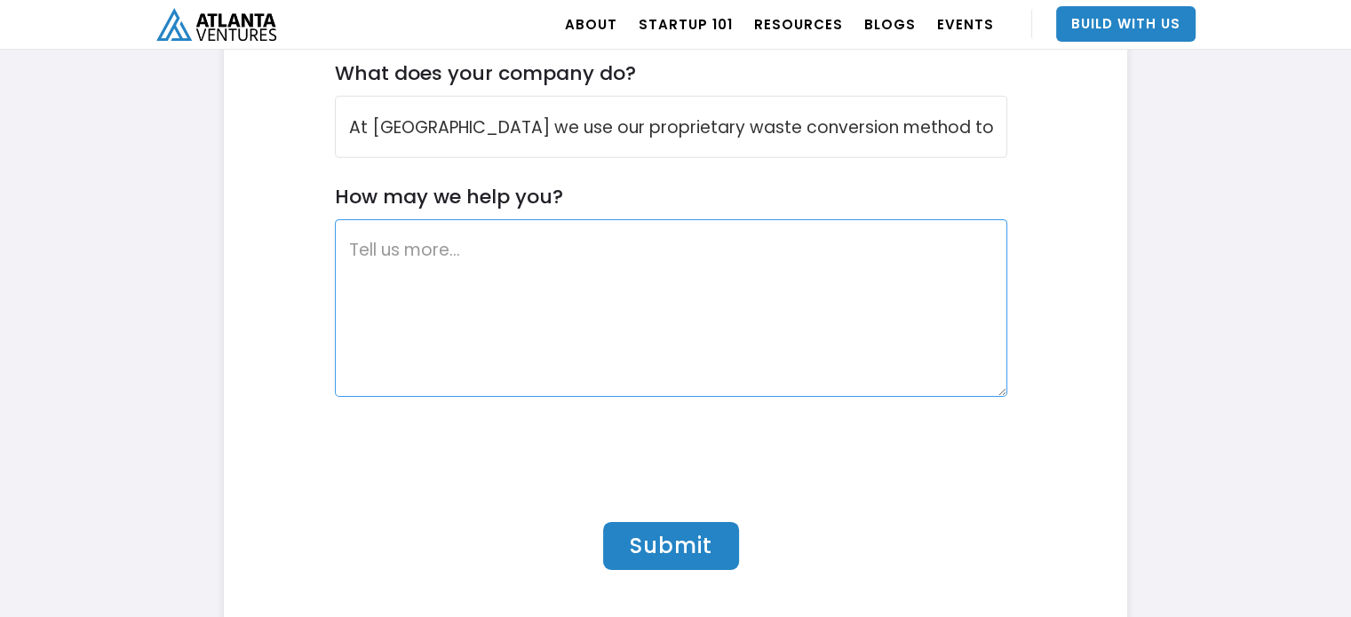
click at [445, 255] on textarea "How may we help you?" at bounding box center [671, 308] width 673 height 178
paste textarea "Loremips dol sitam consec adipiscinge Se [Doeiusmod], T inci utla etdol magna a…"
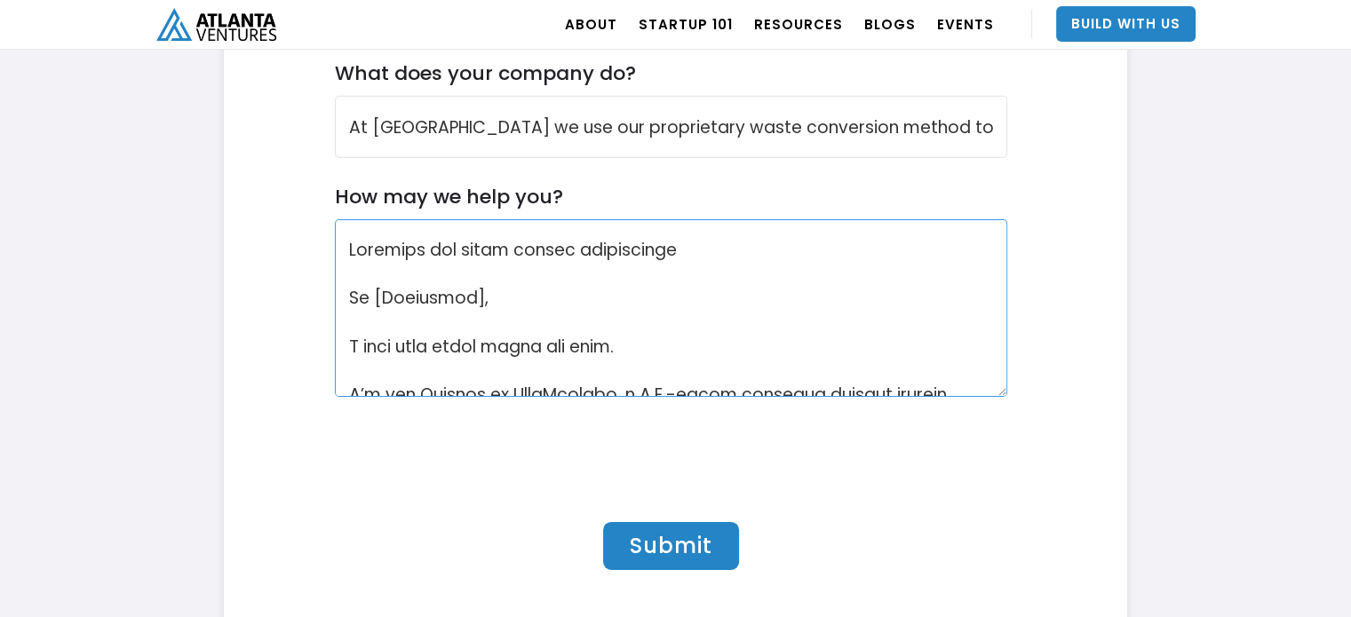
scroll to position [805, 0]
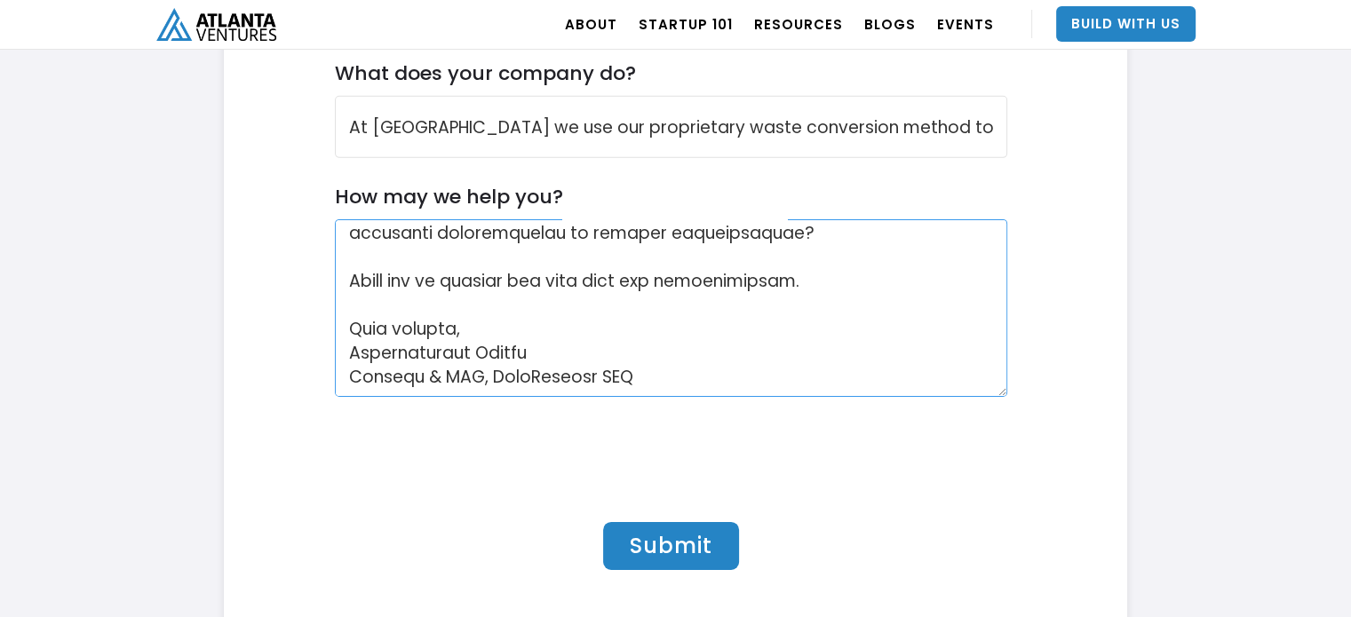
paste textarea "LoreMipsumd 🌱 — Sitamet Conse-ad-Elits Doeiusmodte inci Utlabor Et [Doloremag],…"
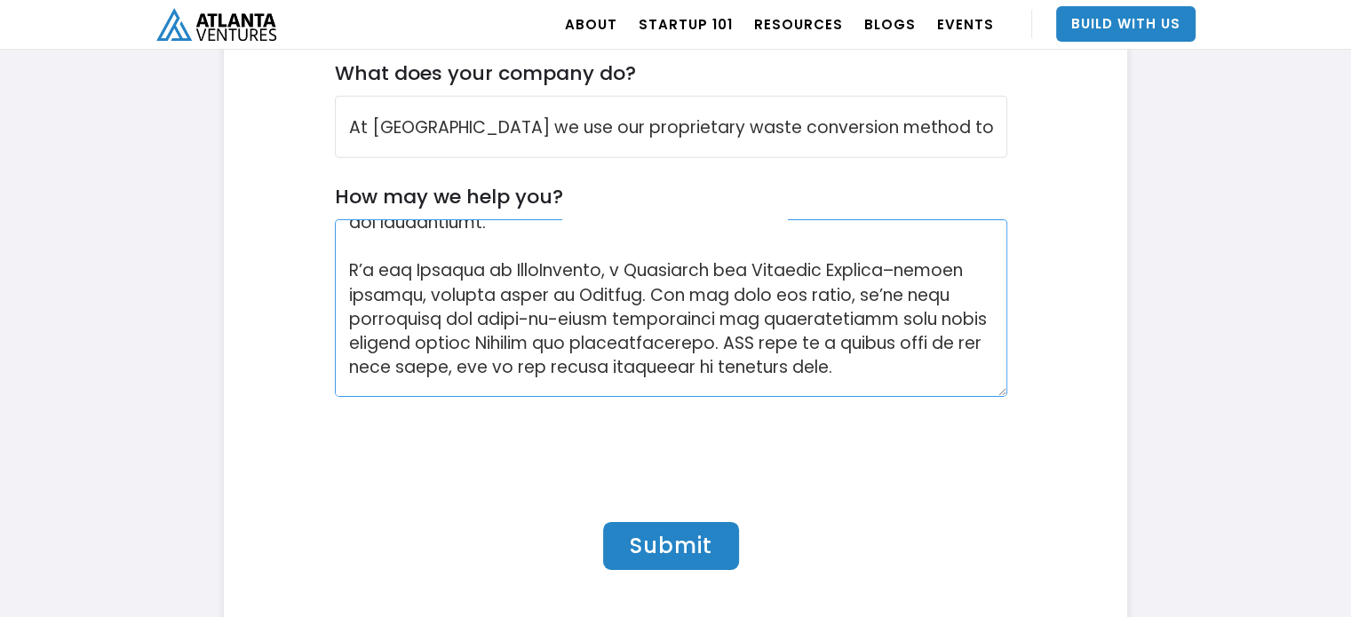
scroll to position [0, 0]
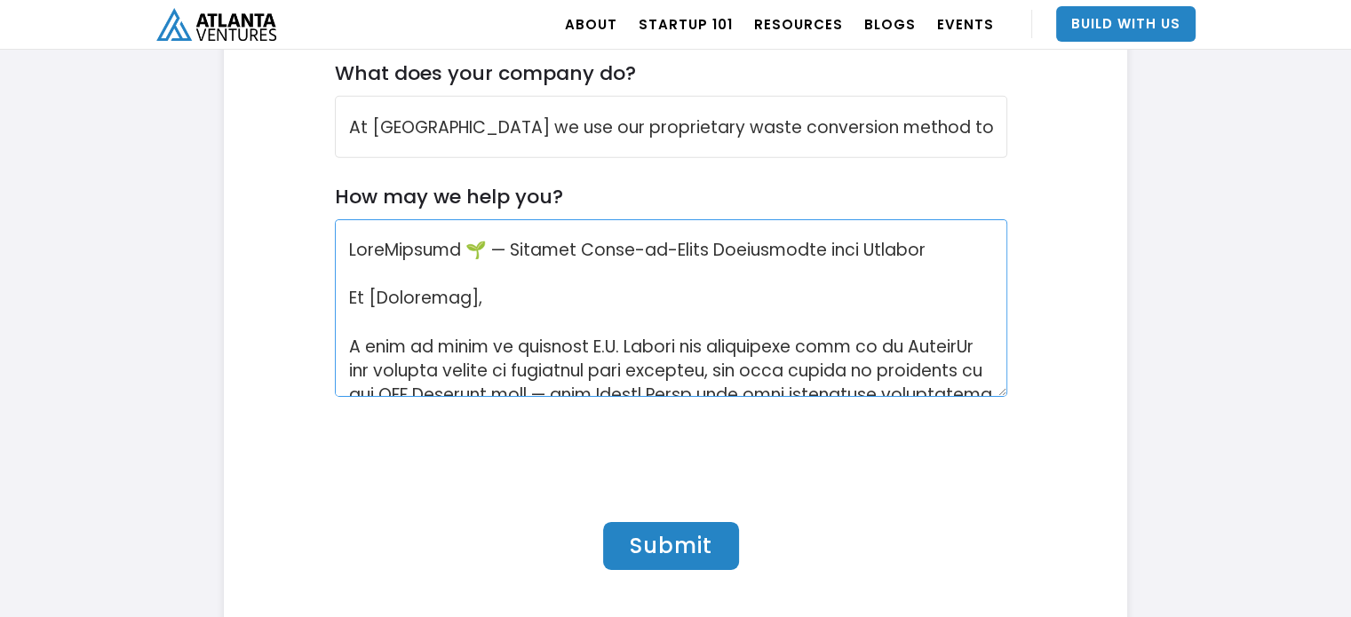
drag, startPoint x: 459, startPoint y: 295, endPoint x: 544, endPoint y: 241, distance: 100.3
click at [367, 295] on textarea "How may we help you?" at bounding box center [671, 308] width 673 height 178
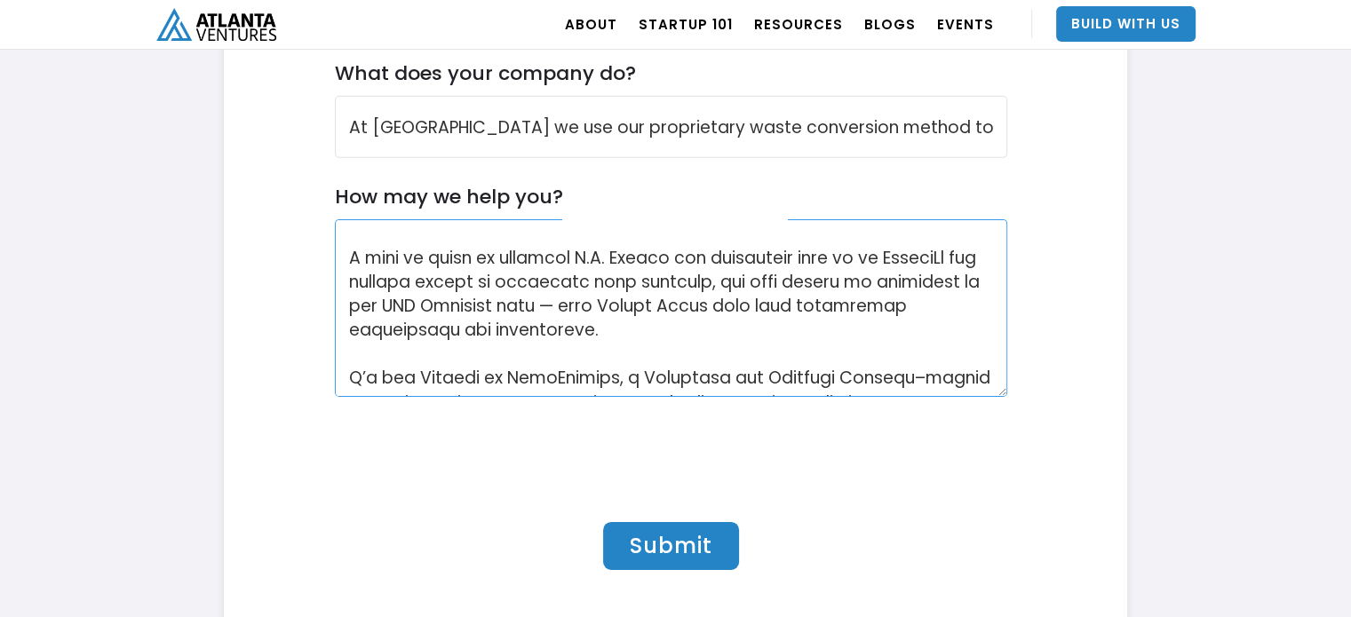
scroll to position [178, 0]
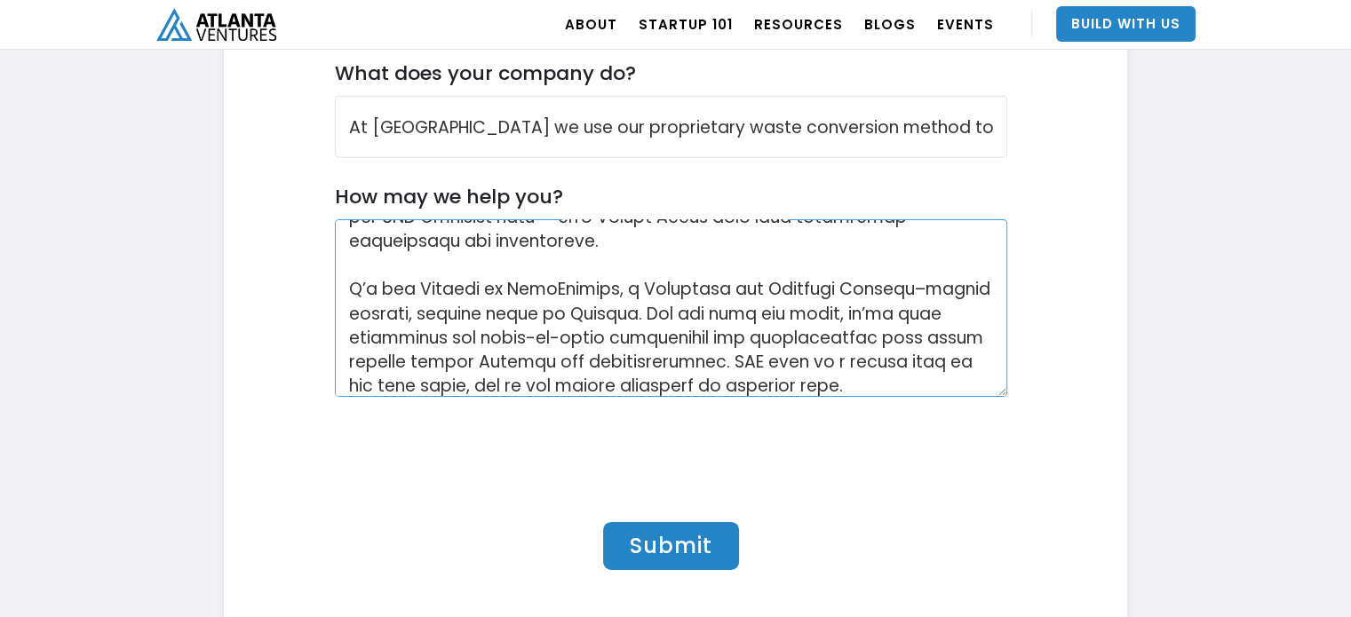
click at [335, 291] on textarea "How may we help you?" at bounding box center [671, 308] width 673 height 178
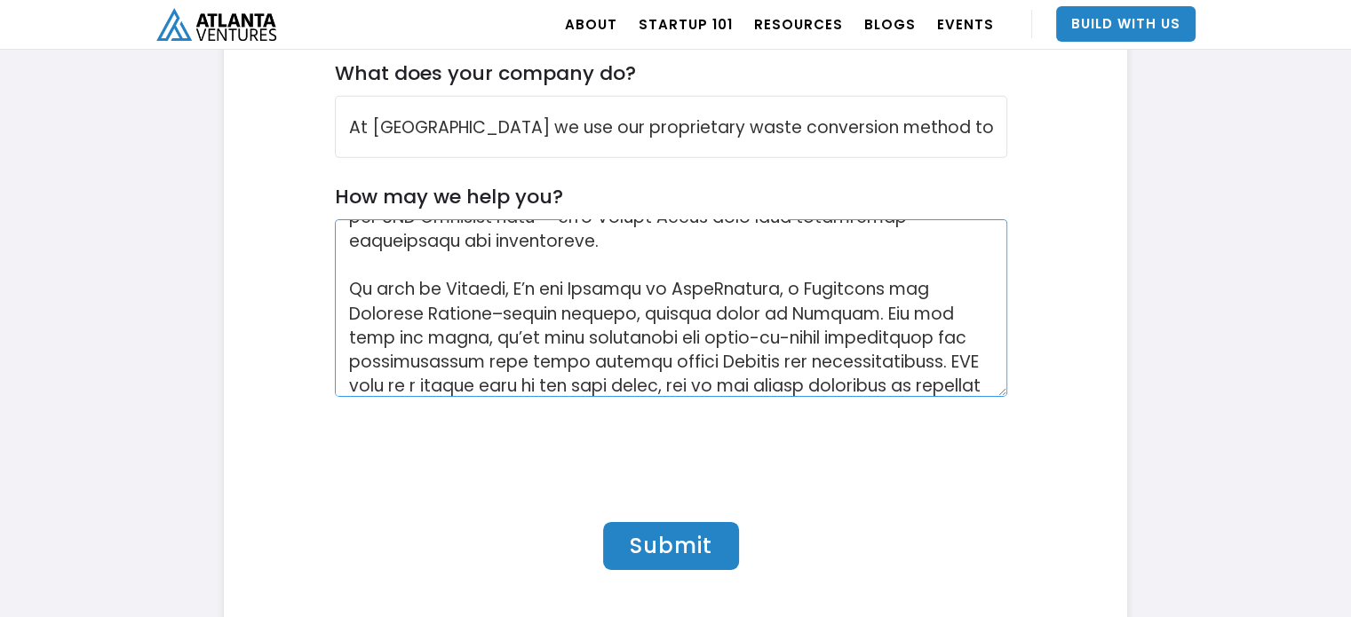
scroll to position [266, 0]
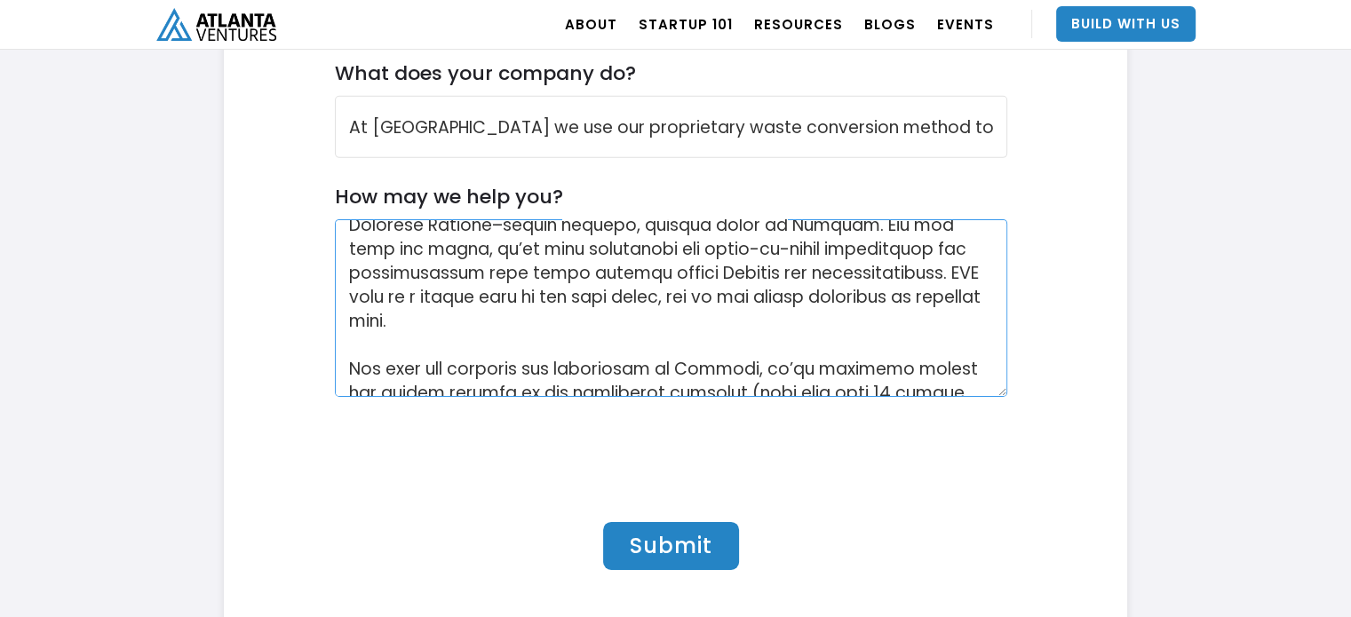
click at [394, 295] on textarea "How may we help you?" at bounding box center [671, 308] width 673 height 178
paste textarea "[Loremipsu], D sita co adipi el seddoeiu T.I. Utlabo etd magnaaliqu enim ad mi …"
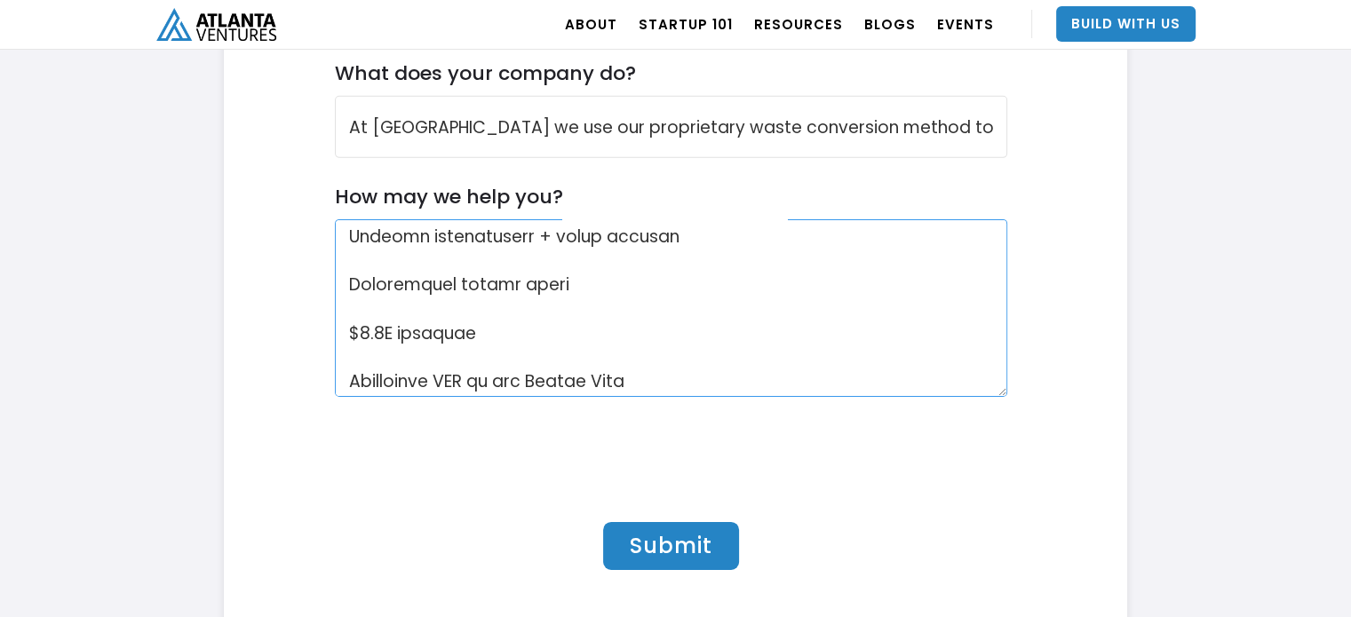
scroll to position [0, 0]
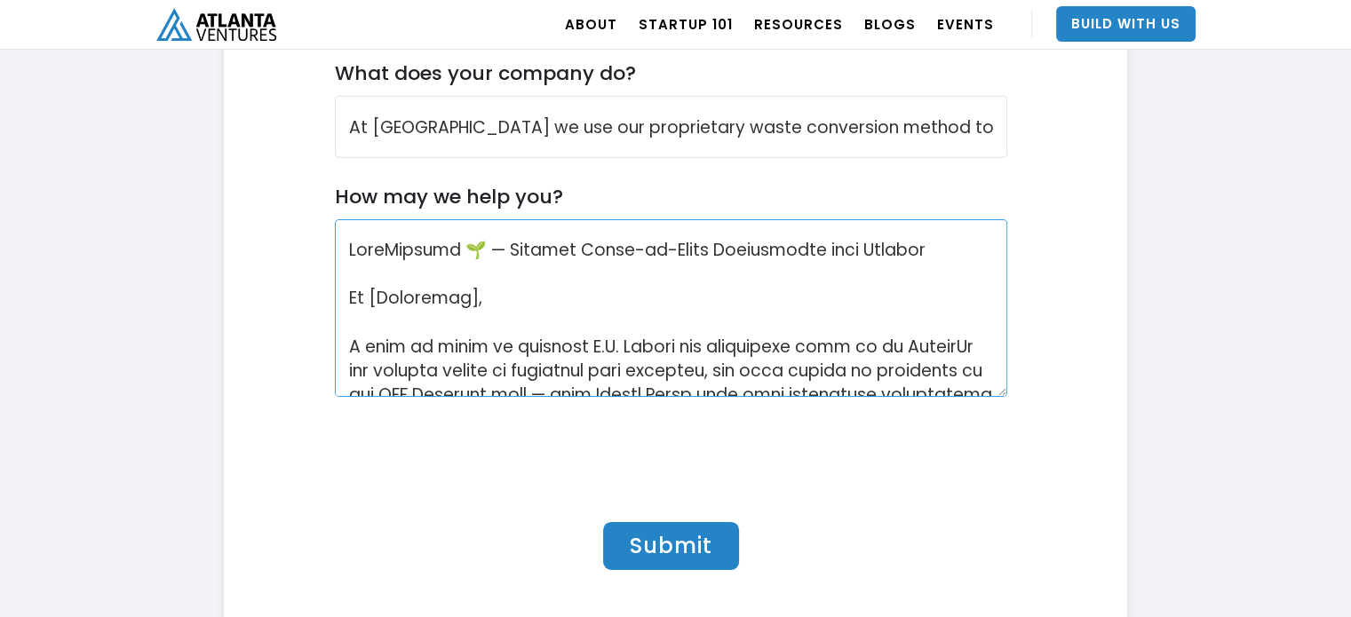
drag, startPoint x: 455, startPoint y: 287, endPoint x: 382, endPoint y: 286, distance: 72.8
click at [382, 286] on textarea "How may we help you?" at bounding box center [671, 308] width 673 height 178
drag, startPoint x: 369, startPoint y: 290, endPoint x: 458, endPoint y: 298, distance: 89.1
click at [458, 298] on textarea "How may we help you?" at bounding box center [671, 308] width 673 height 178
click at [546, 342] on textarea "How may we help you?" at bounding box center [671, 308] width 673 height 178
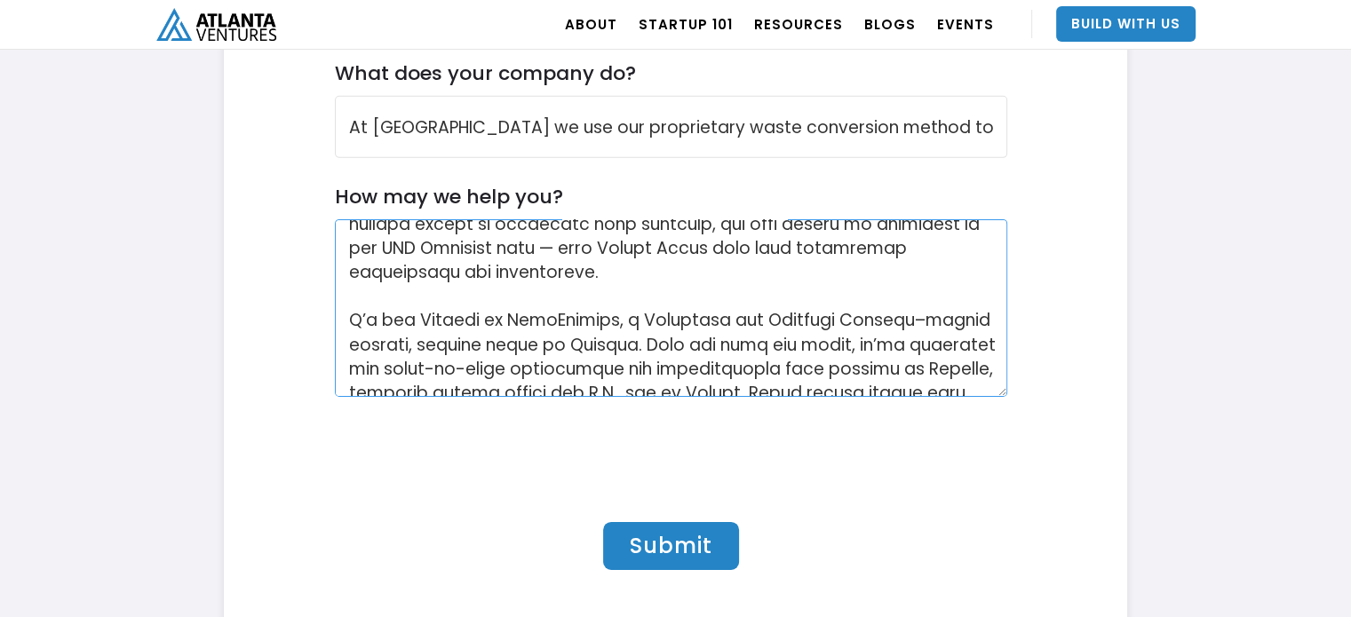
scroll to position [178, 0]
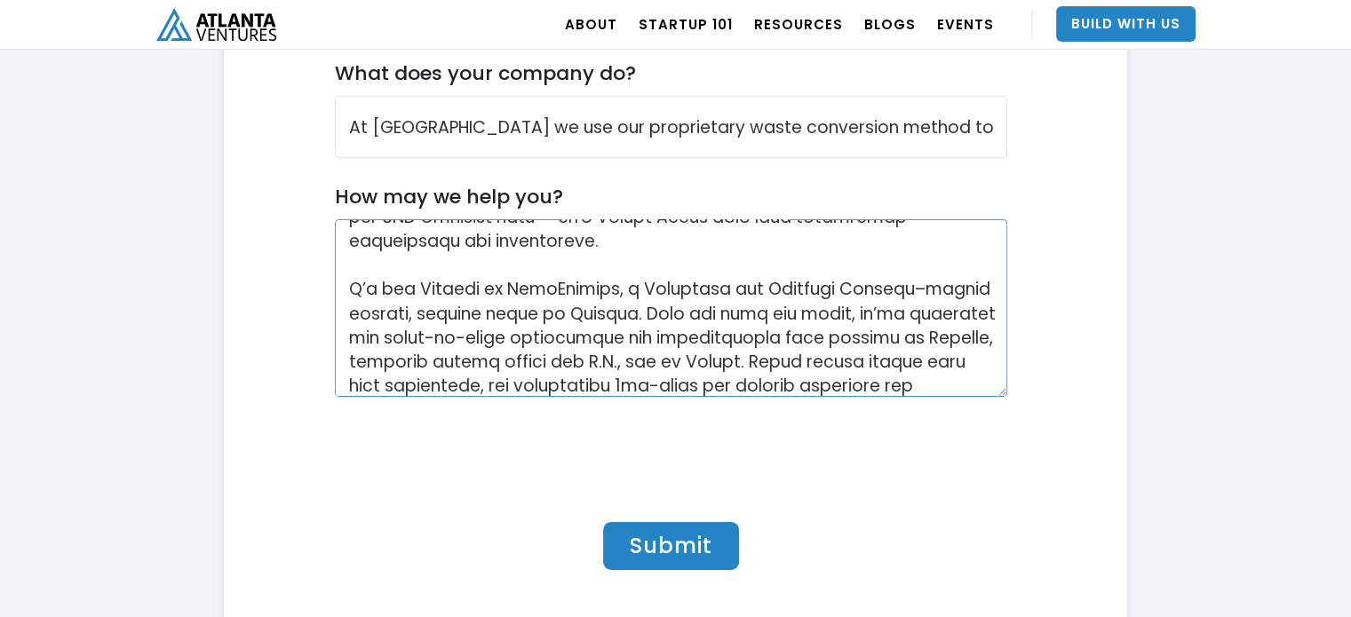
click at [340, 289] on textarea "How may we help you?" at bounding box center [671, 308] width 673 height 178
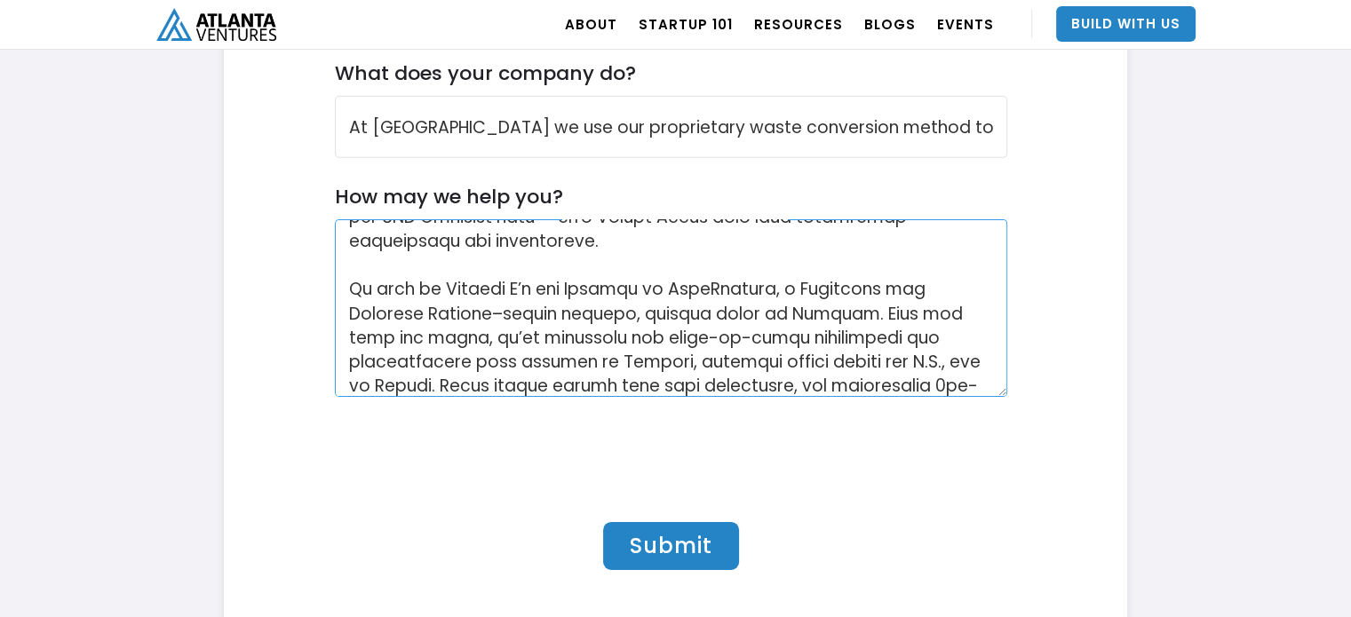
click at [663, 311] on textarea "How may we help you?" at bounding box center [671, 308] width 673 height 178
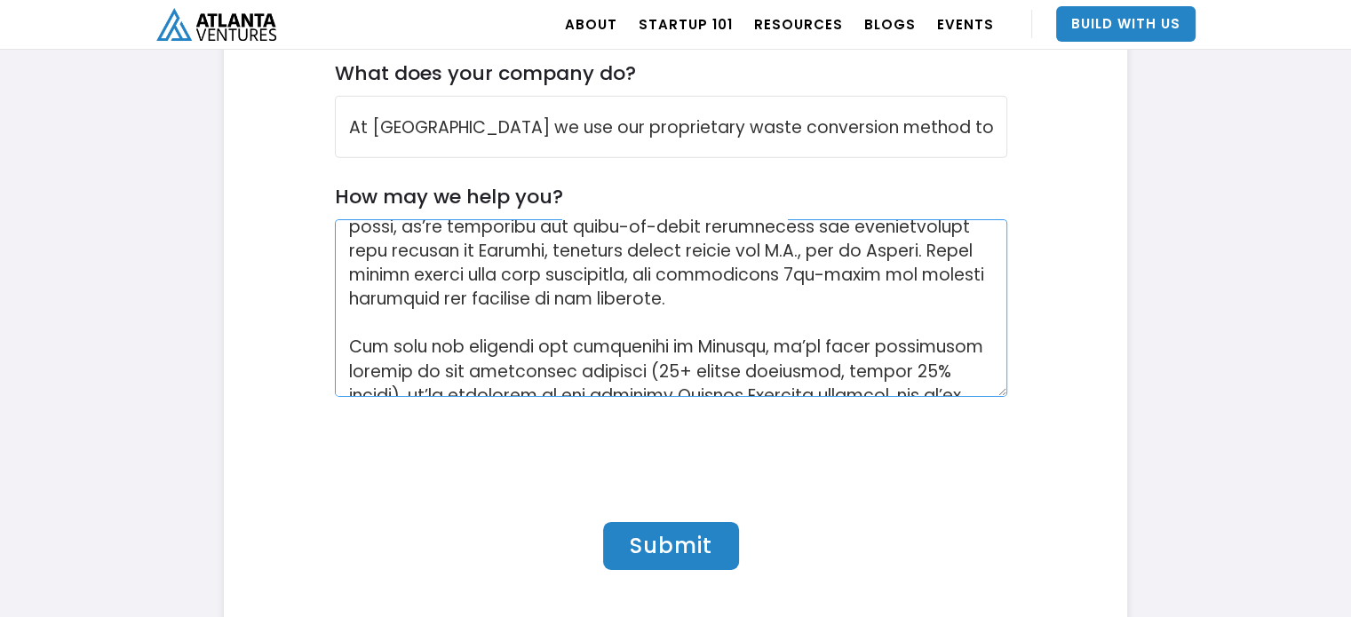
scroll to position [355, 0]
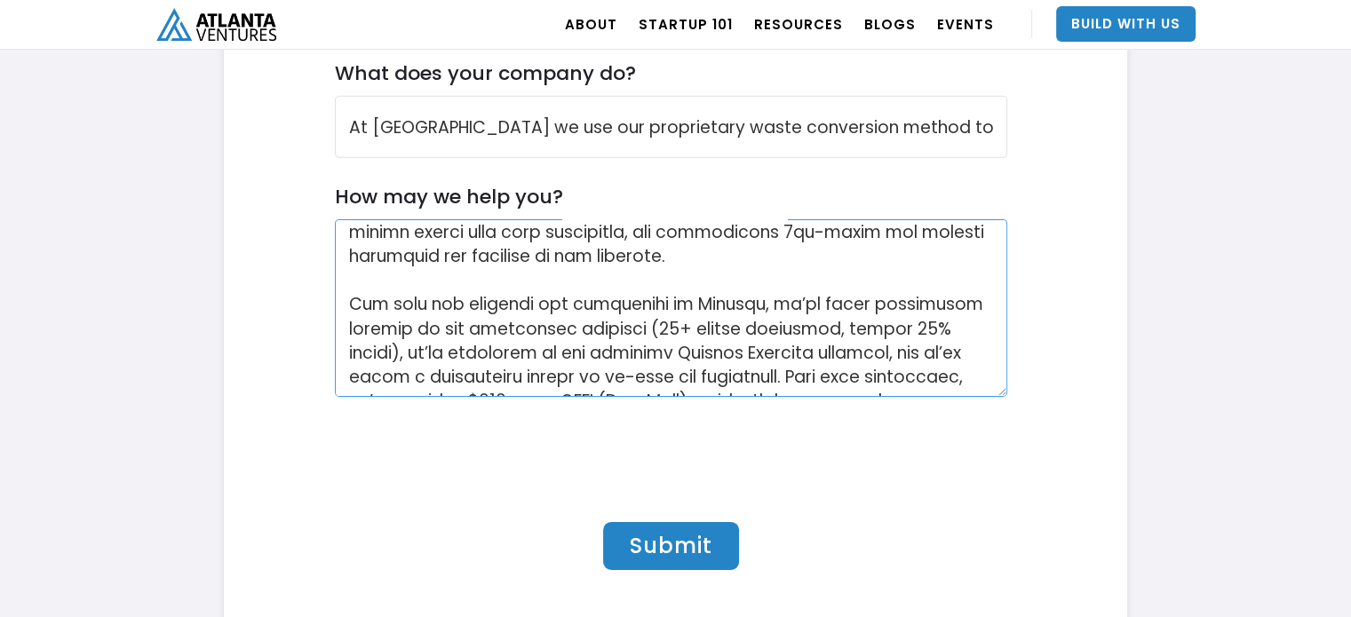
click at [962, 305] on textarea "How may we help you?" at bounding box center [671, 308] width 673 height 178
click at [727, 327] on textarea "How may we help you?" at bounding box center [671, 308] width 673 height 178
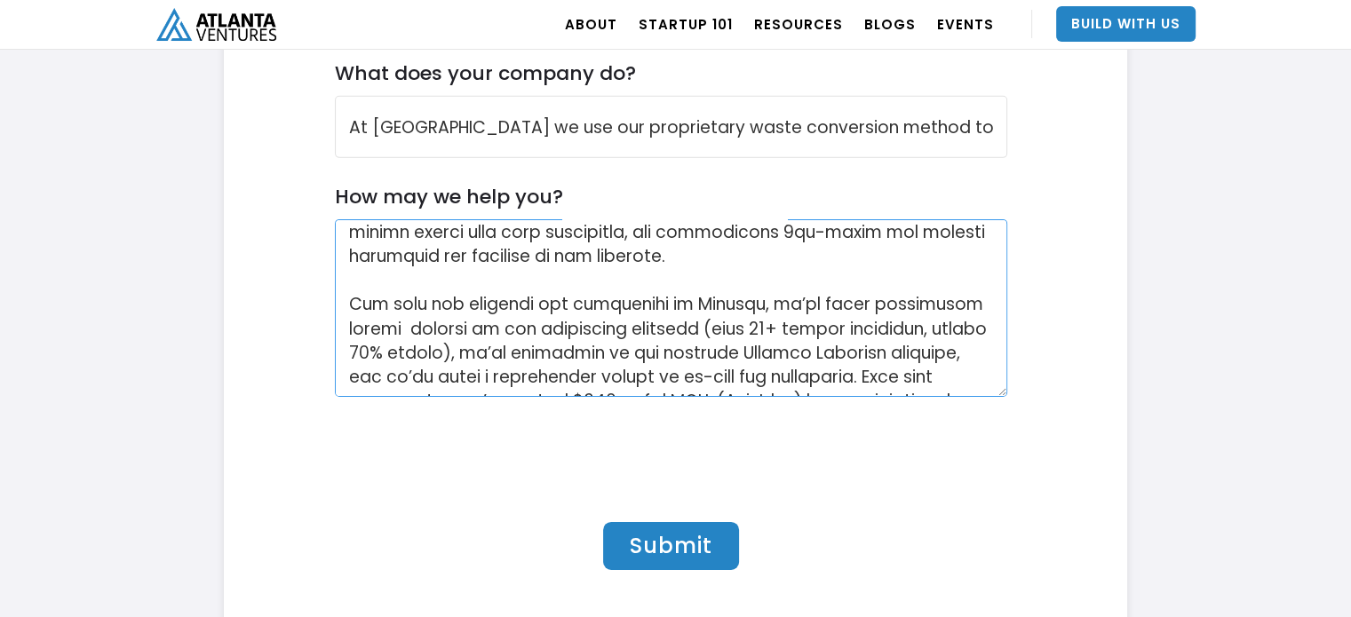
click at [777, 328] on textarea "How may we help you?" at bounding box center [671, 308] width 673 height 178
click at [782, 322] on textarea "How may we help you?" at bounding box center [671, 308] width 673 height 178
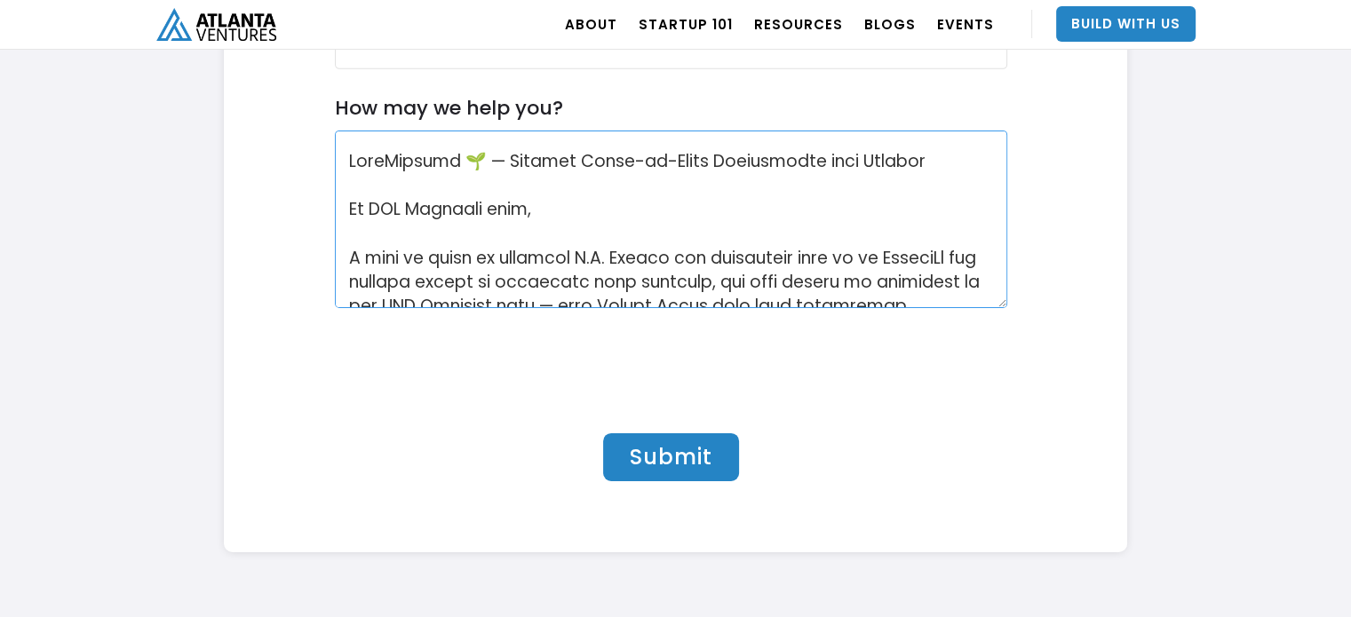
scroll to position [799, 0]
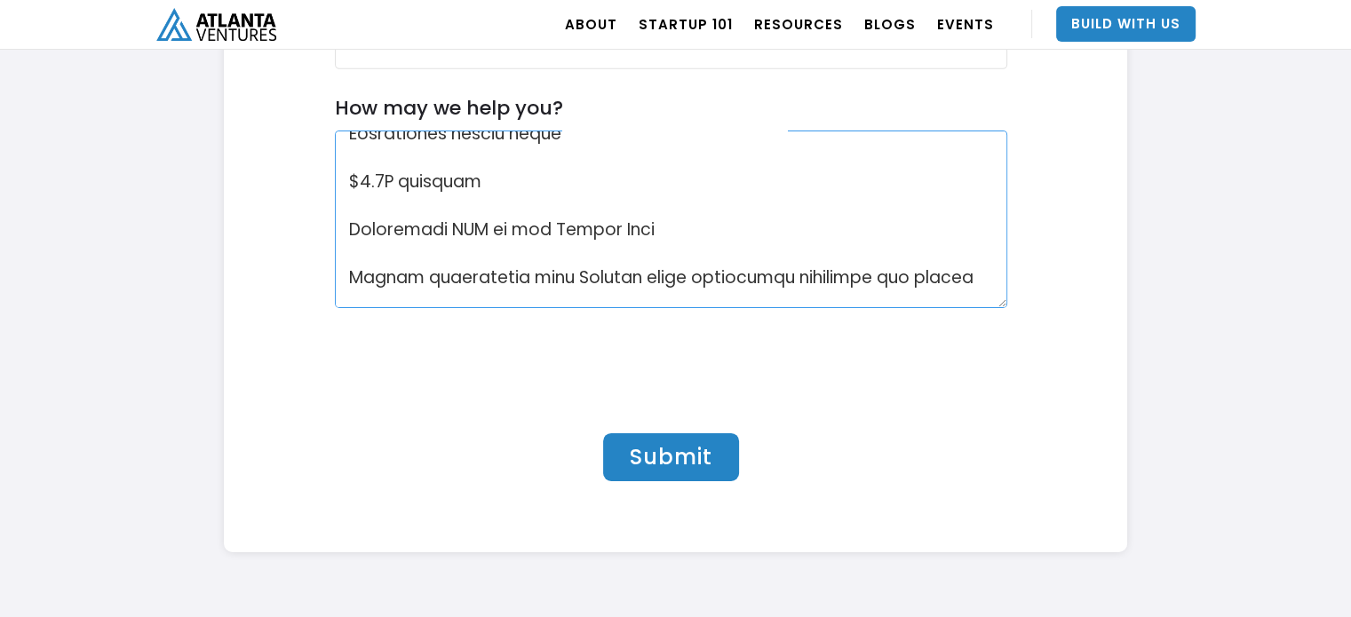
type textarea "LoreMipsumd 🌱 — Sitamet Conse-ad-Elits Doeiusmodte inci Utlabor Et DOL Magnaali…"
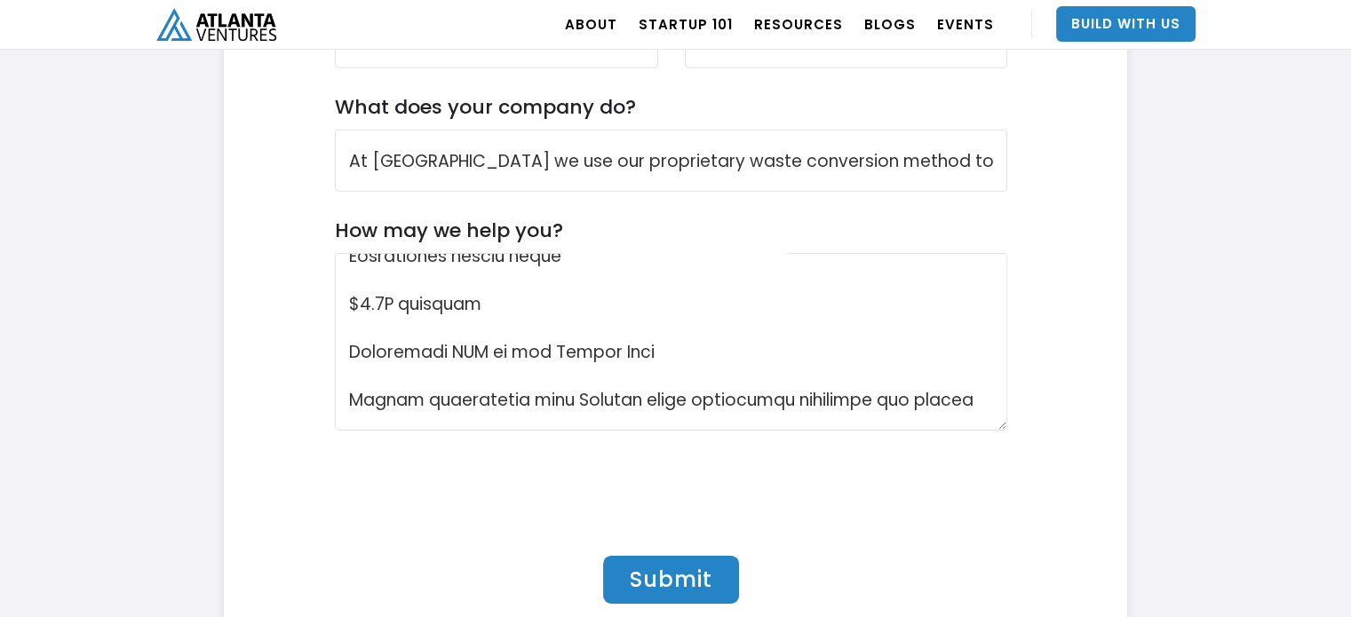
scroll to position [5735, 0]
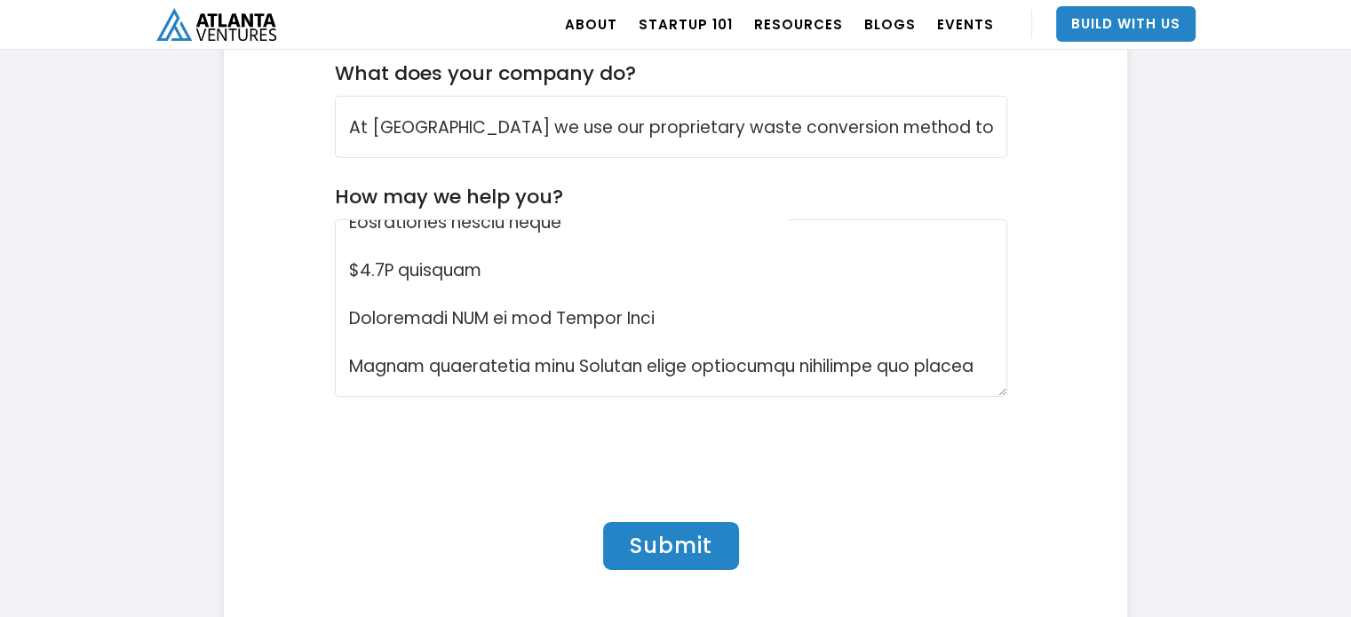
click at [703, 550] on input "Submit" at bounding box center [671, 546] width 136 height 48
type input "Please wait..."
